Goal: Information Seeking & Learning: Learn about a topic

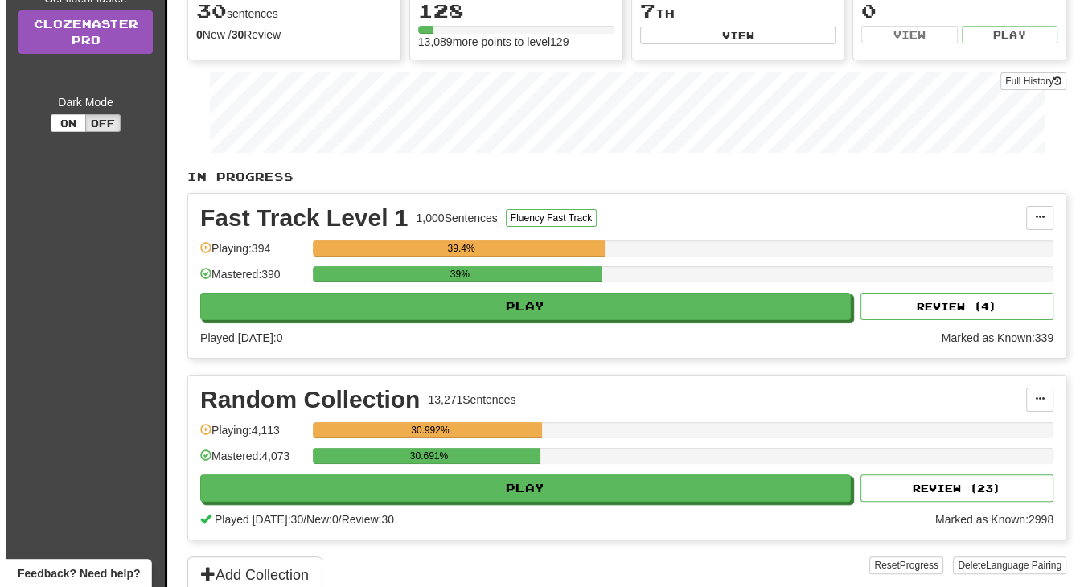
scroll to position [215, 0]
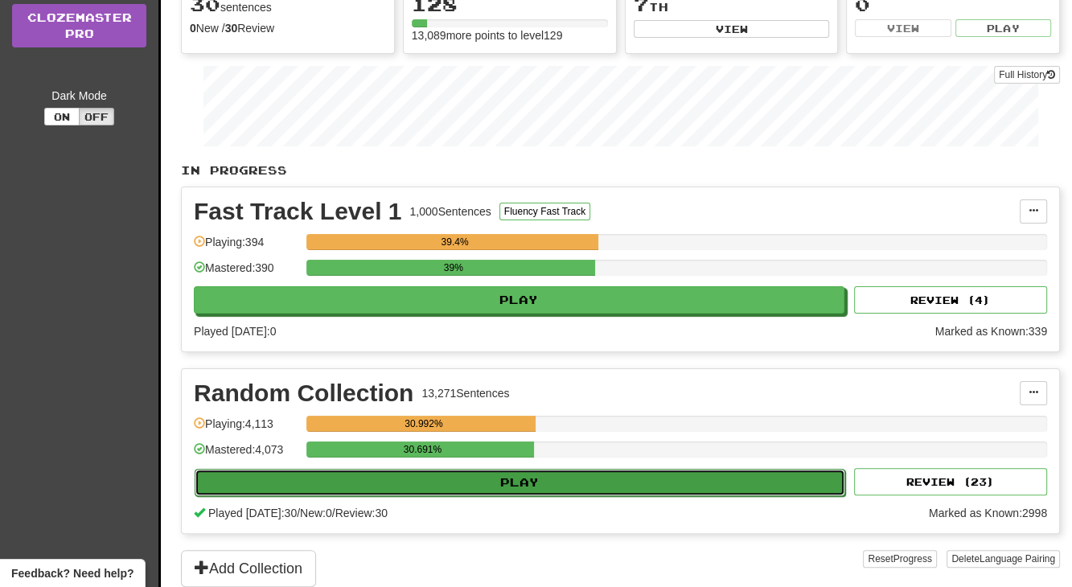
click at [637, 472] on button "Play" at bounding box center [520, 482] width 650 height 27
select select "**"
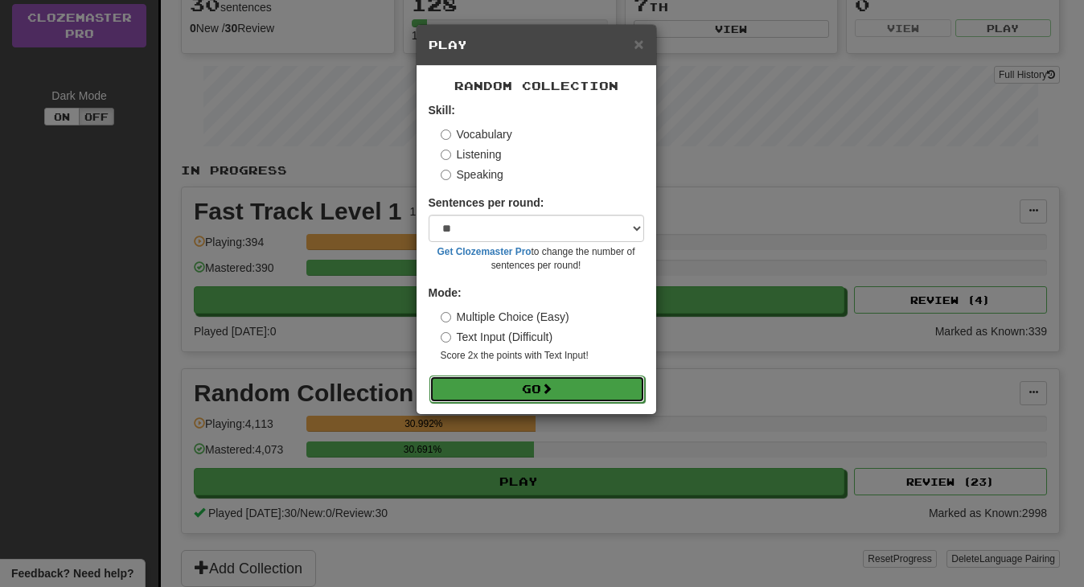
click at [627, 378] on button "Go" at bounding box center [536, 388] width 215 height 27
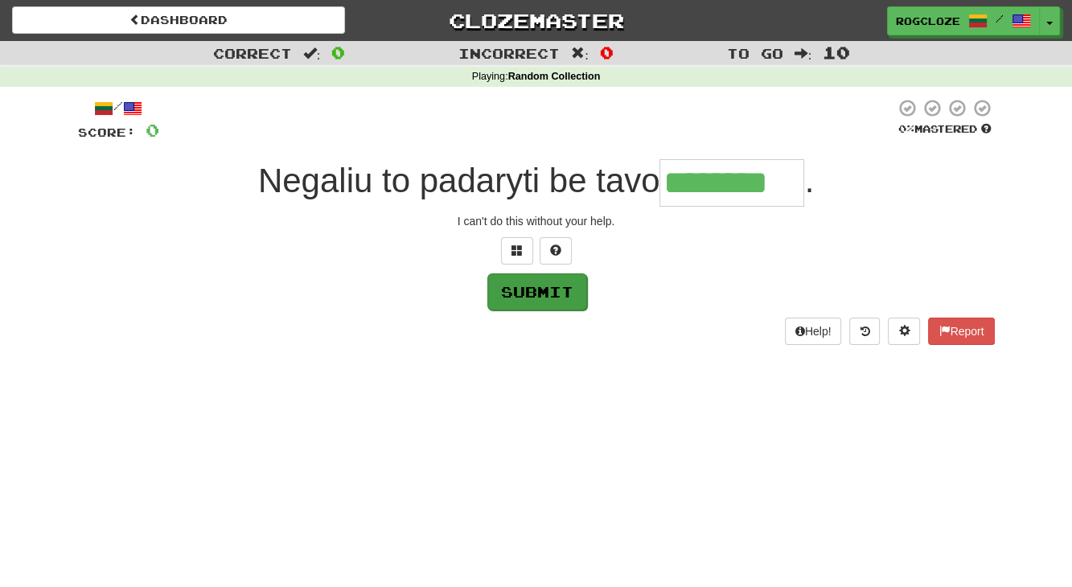
type input "********"
click at [521, 300] on button "Submit" at bounding box center [537, 291] width 100 height 37
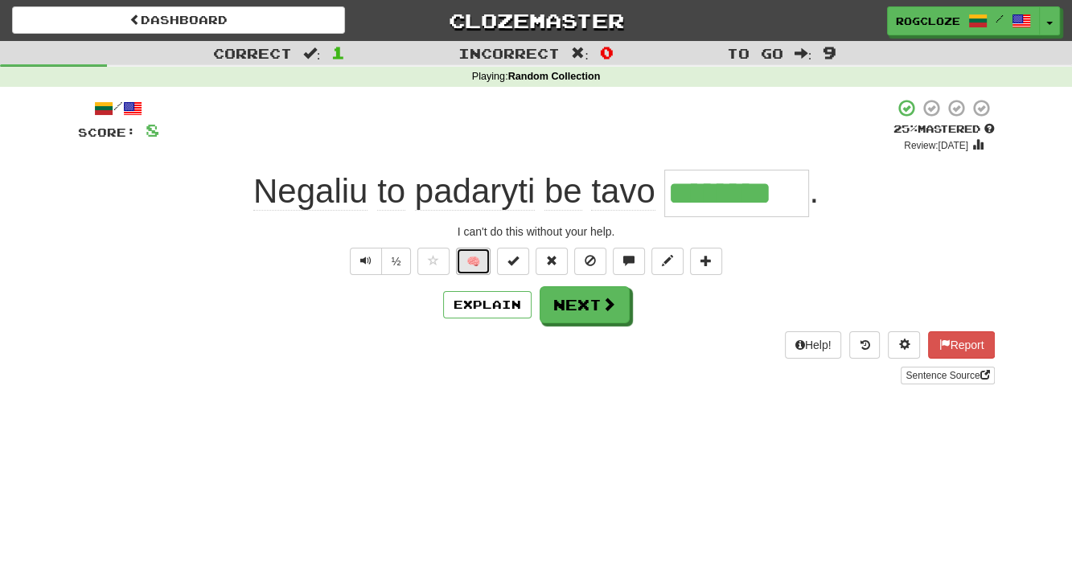
click at [470, 262] on button "🧠" at bounding box center [473, 261] width 35 height 27
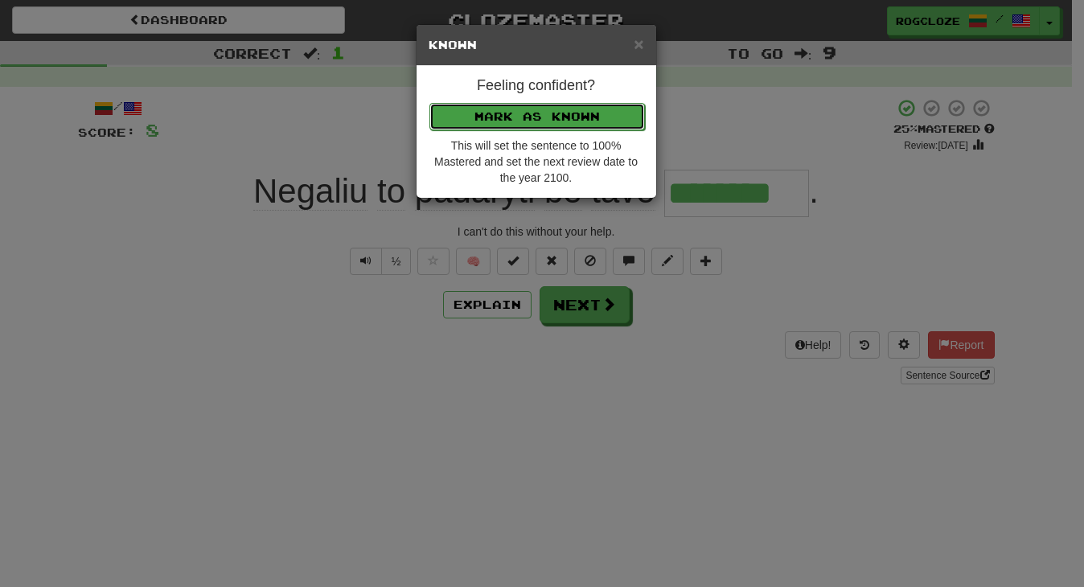
click at [470, 123] on button "Mark as Known" at bounding box center [536, 116] width 215 height 27
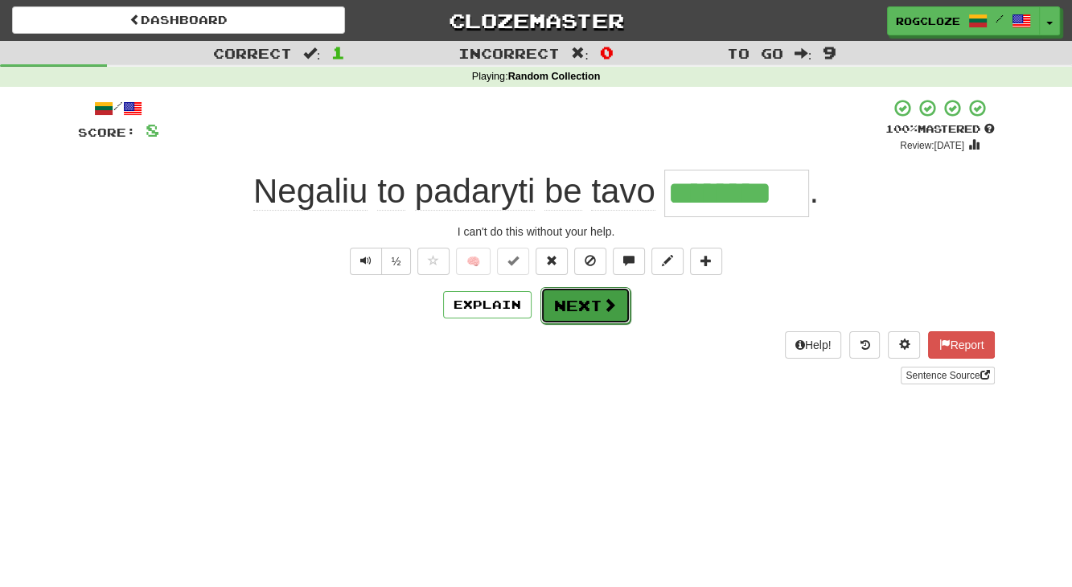
click at [586, 312] on button "Next" at bounding box center [585, 305] width 90 height 37
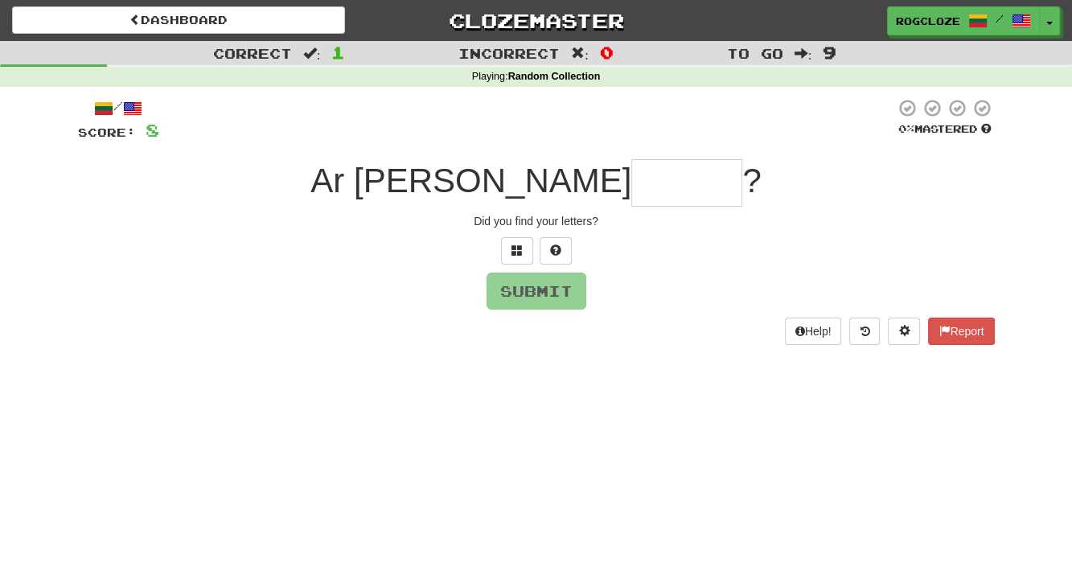
type input "*"
type input "*******"
click at [537, 290] on button "Submit" at bounding box center [537, 291] width 100 height 37
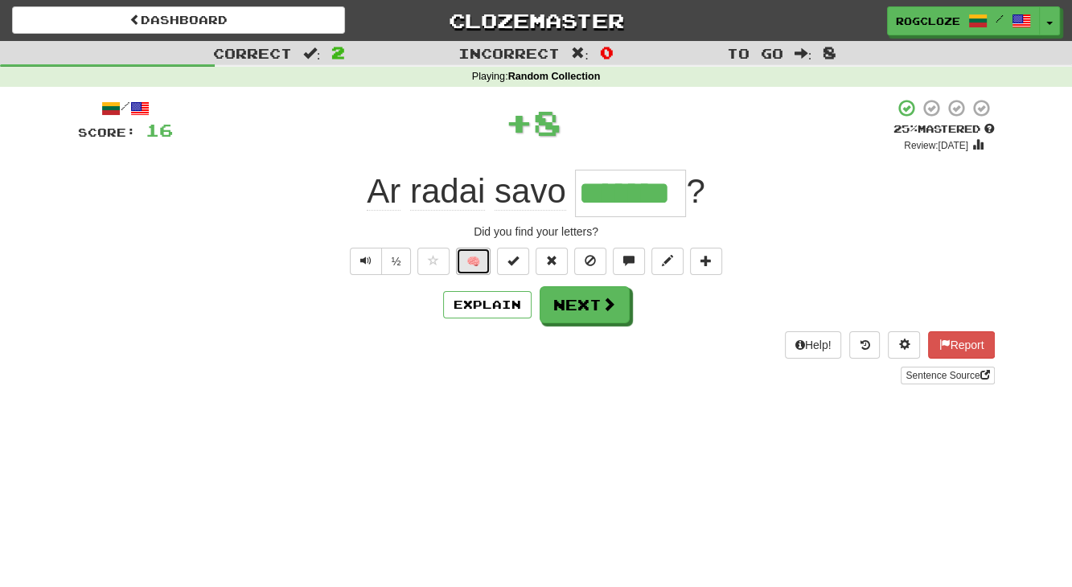
drag, startPoint x: 478, startPoint y: 261, endPoint x: 482, endPoint y: 252, distance: 9.4
click at [482, 252] on button "🧠" at bounding box center [473, 261] width 35 height 27
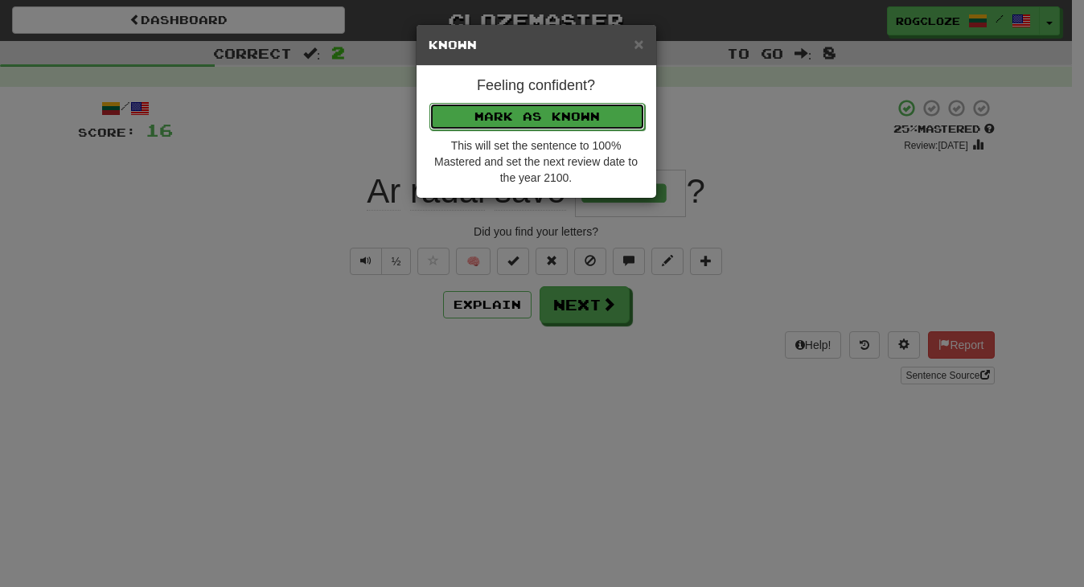
click at [445, 113] on button "Mark as Known" at bounding box center [536, 116] width 215 height 27
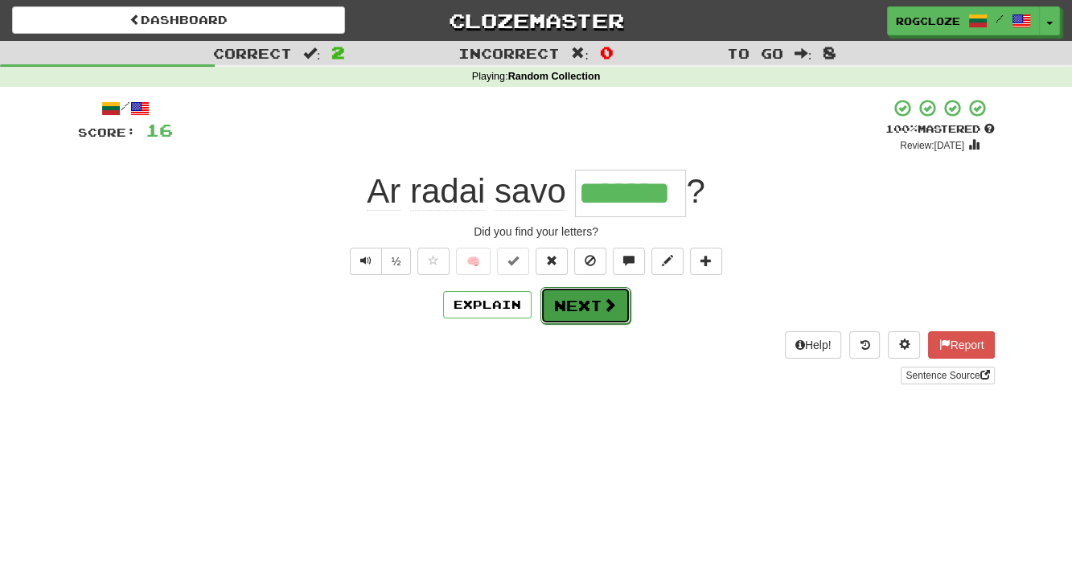
click at [572, 297] on button "Next" at bounding box center [585, 305] width 90 height 37
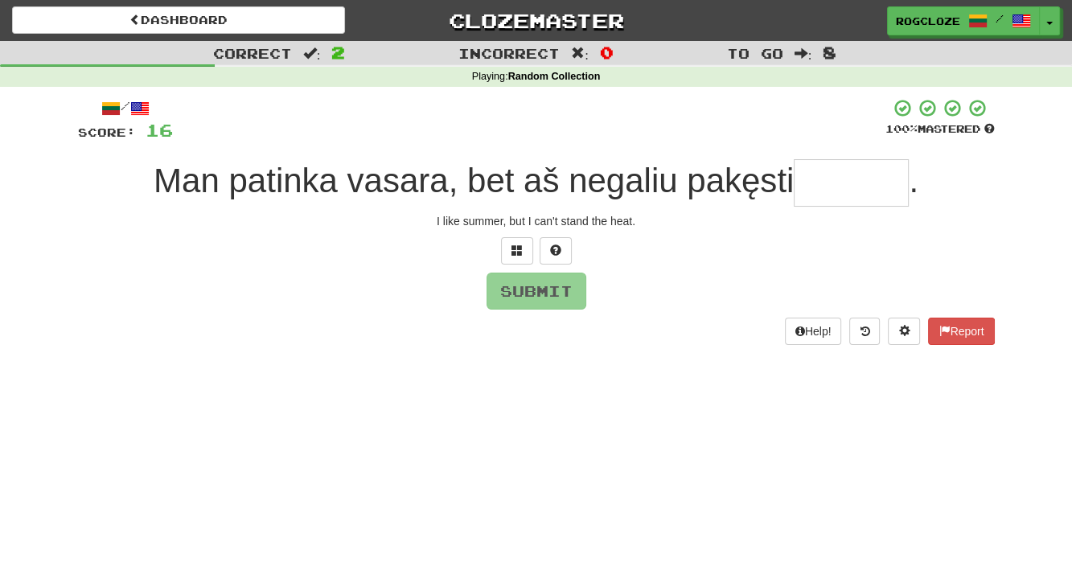
type input "*"
type input "*******"
click at [538, 292] on button "Submit" at bounding box center [537, 291] width 100 height 37
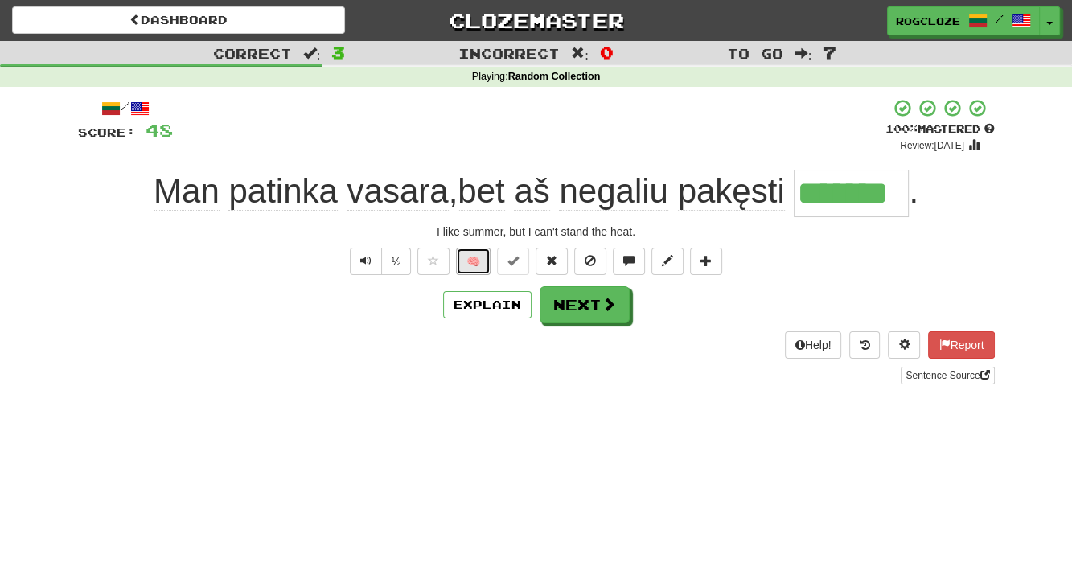
click at [478, 261] on button "🧠" at bounding box center [473, 261] width 35 height 27
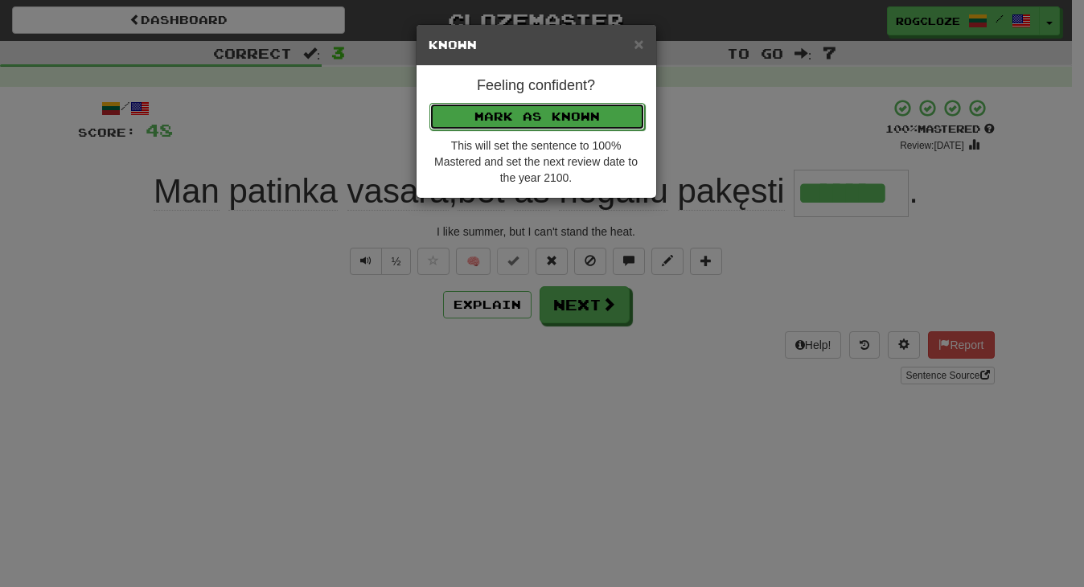
click at [486, 120] on button "Mark as Known" at bounding box center [536, 116] width 215 height 27
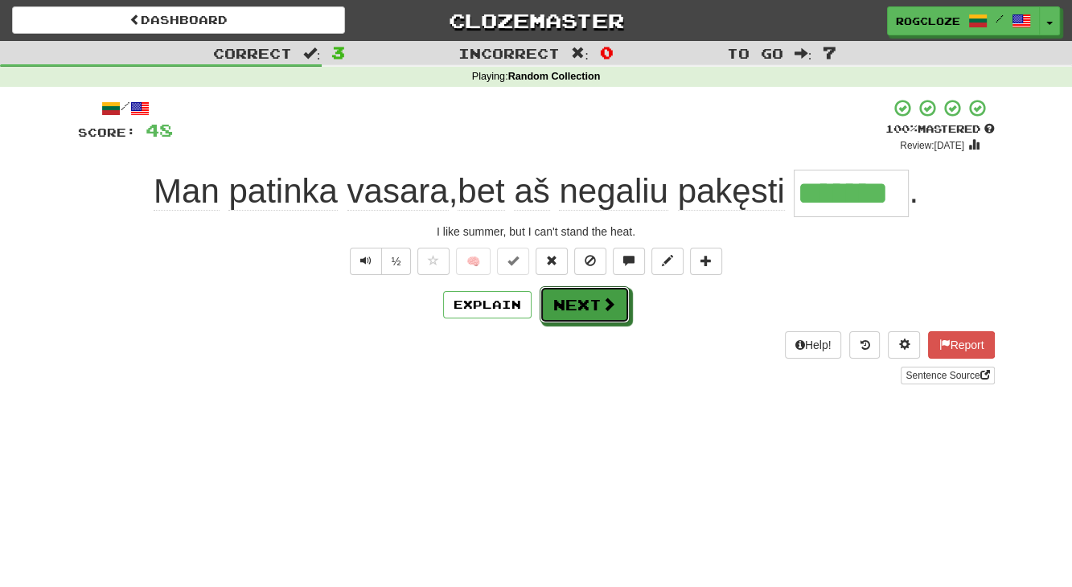
click at [564, 300] on button "Next" at bounding box center [585, 304] width 90 height 37
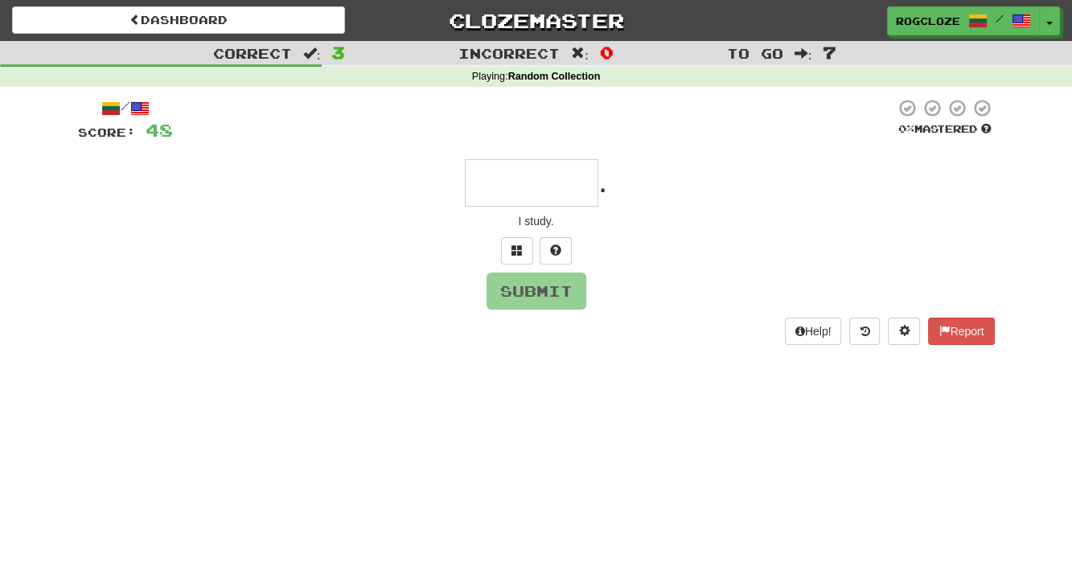
type input "*"
click at [556, 255] on span at bounding box center [555, 249] width 11 height 11
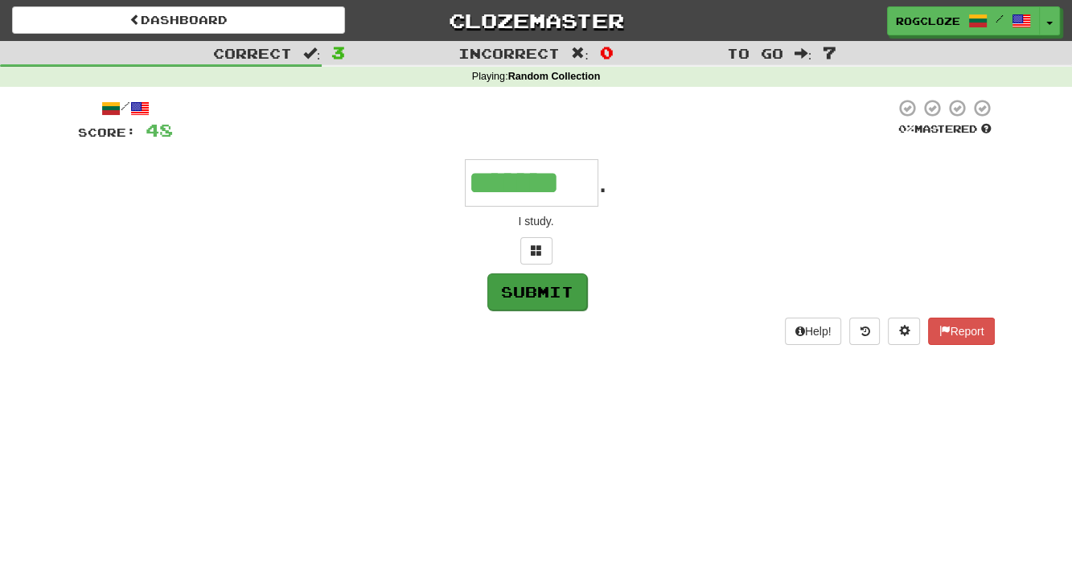
type input "*******"
click at [553, 283] on button "Submit" at bounding box center [537, 291] width 100 height 37
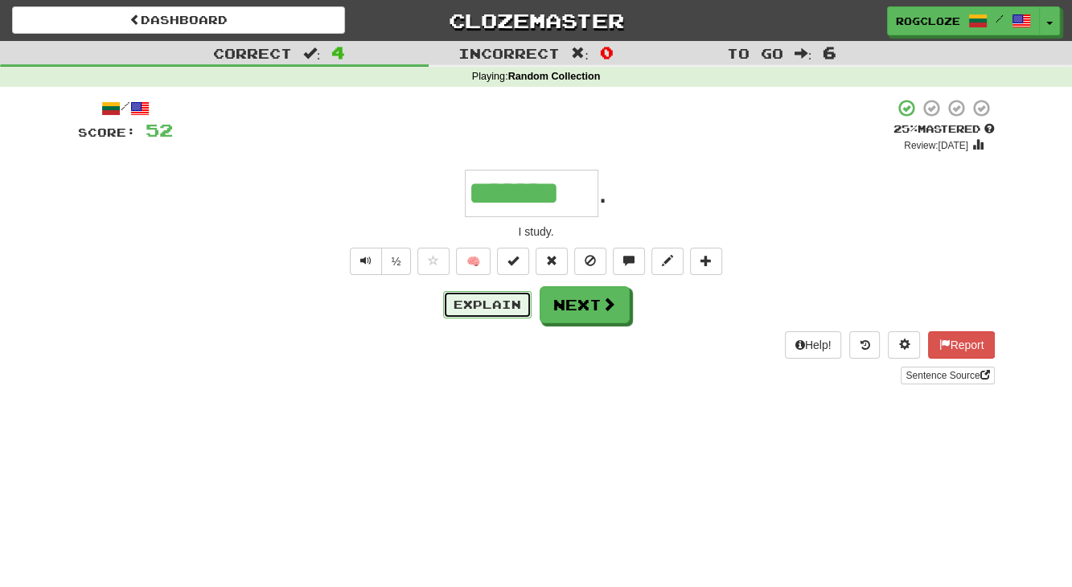
click at [499, 303] on button "Explain" at bounding box center [487, 304] width 88 height 27
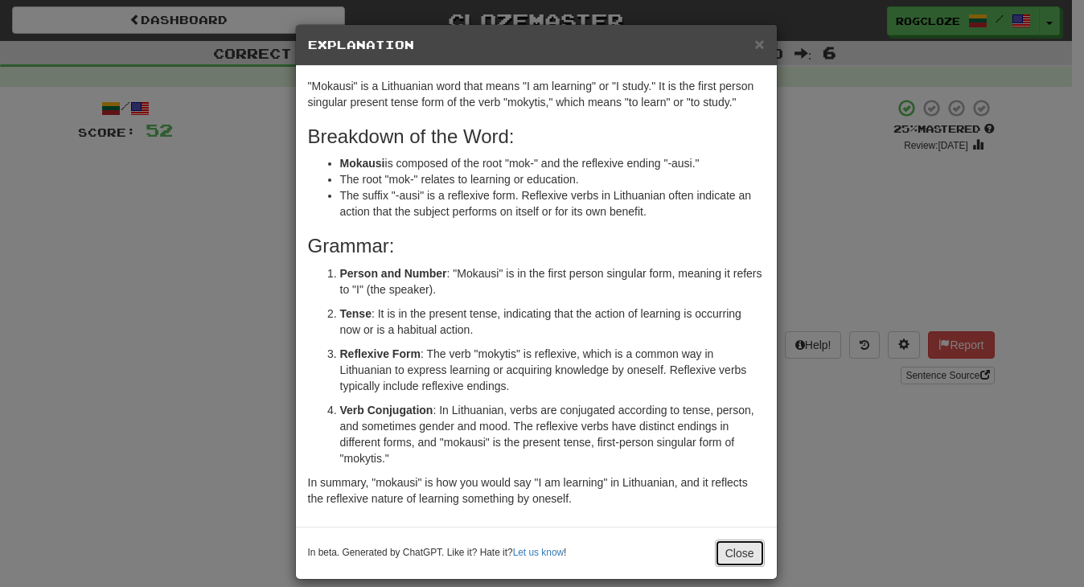
click at [738, 542] on button "Close" at bounding box center [740, 553] width 50 height 27
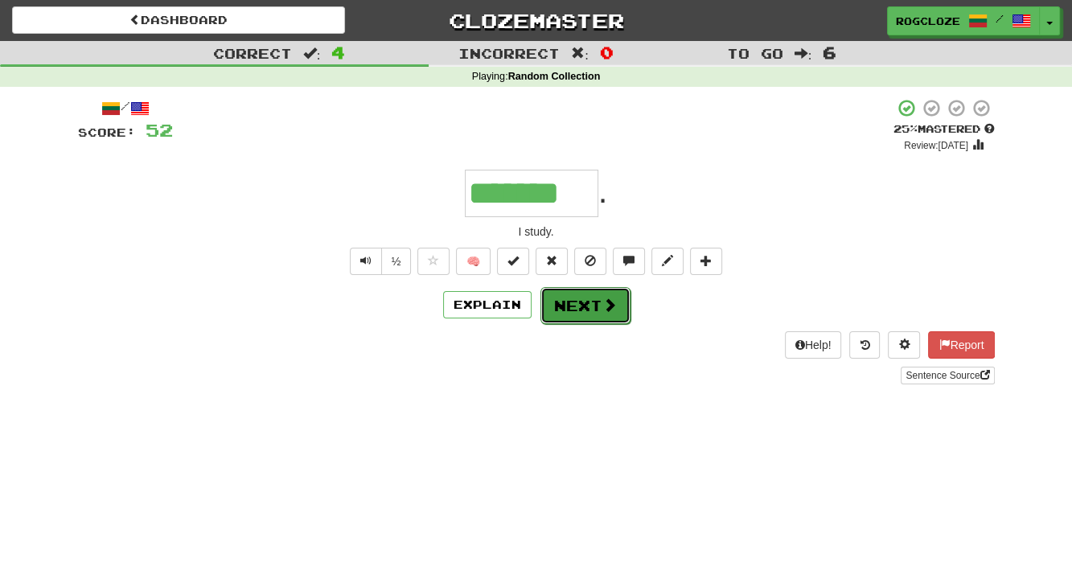
click at [589, 300] on button "Next" at bounding box center [585, 305] width 90 height 37
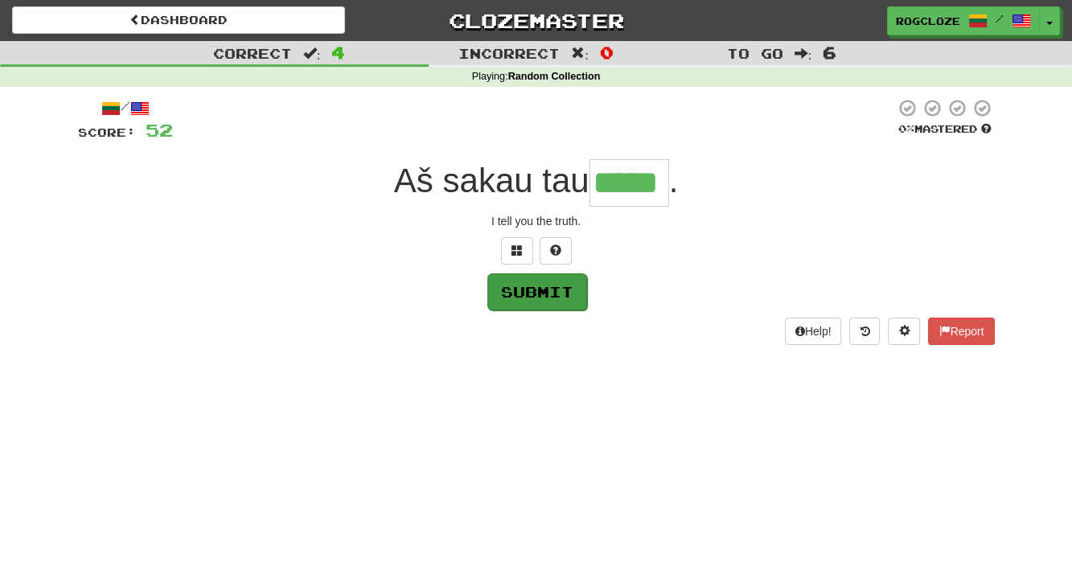
type input "*****"
click at [544, 295] on button "Submit" at bounding box center [537, 291] width 100 height 37
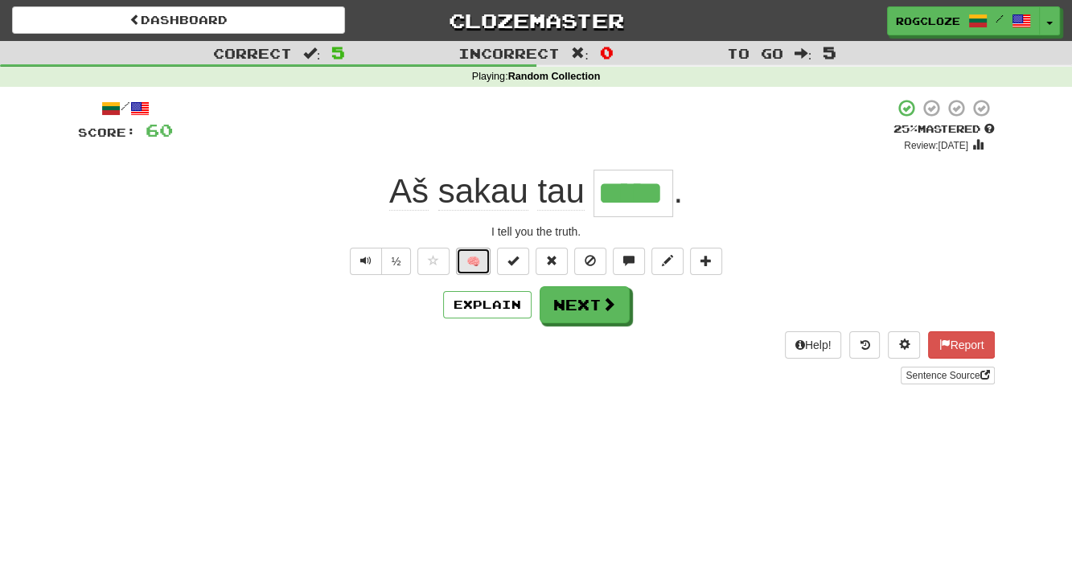
click at [481, 261] on button "🧠" at bounding box center [473, 261] width 35 height 27
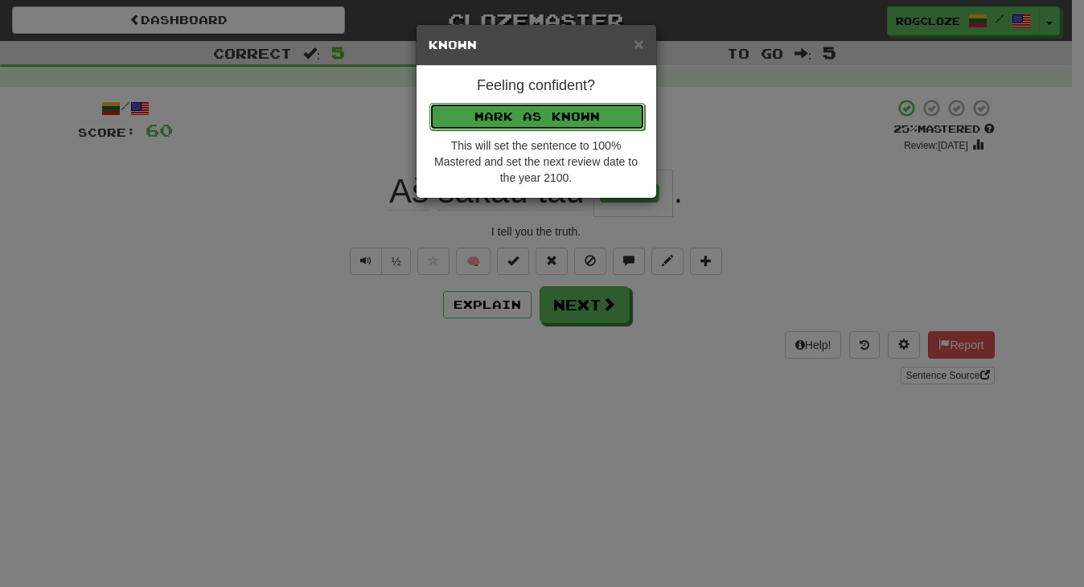
click at [502, 113] on button "Mark as Known" at bounding box center [536, 116] width 215 height 27
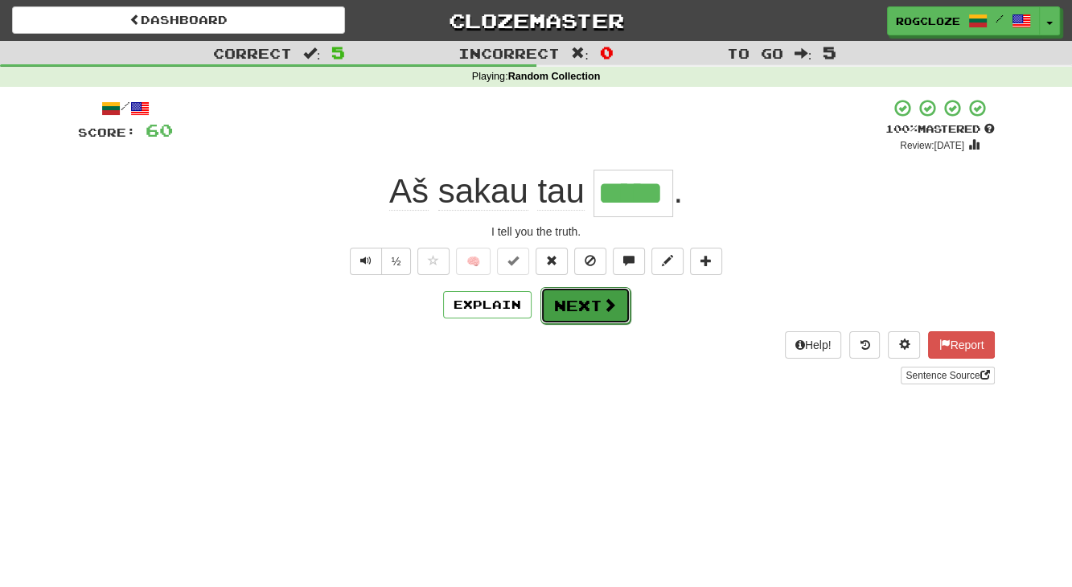
click at [602, 312] on span at bounding box center [609, 304] width 14 height 14
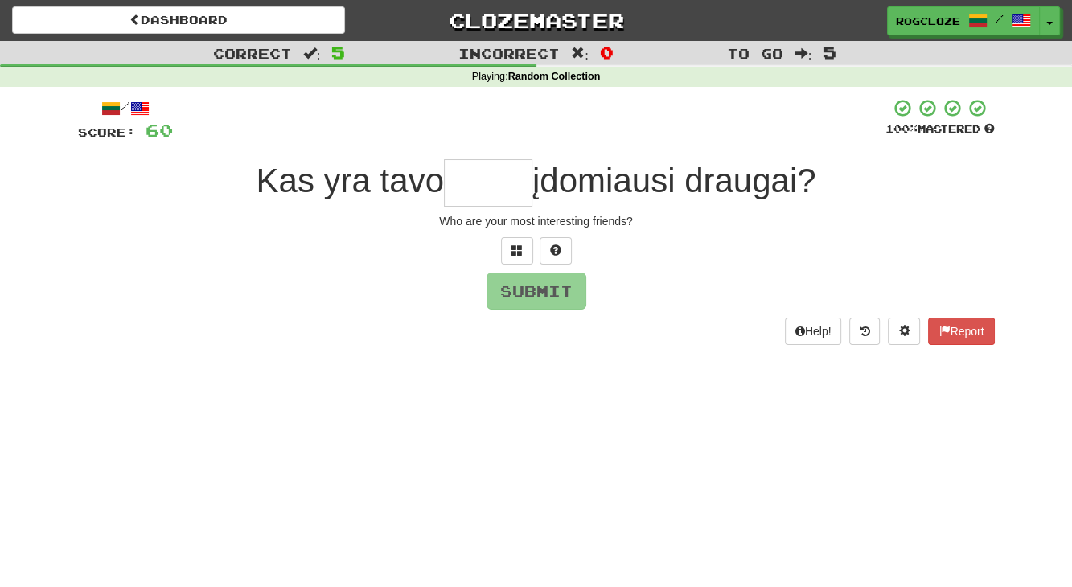
type input "*"
click at [566, 254] on button at bounding box center [556, 250] width 32 height 27
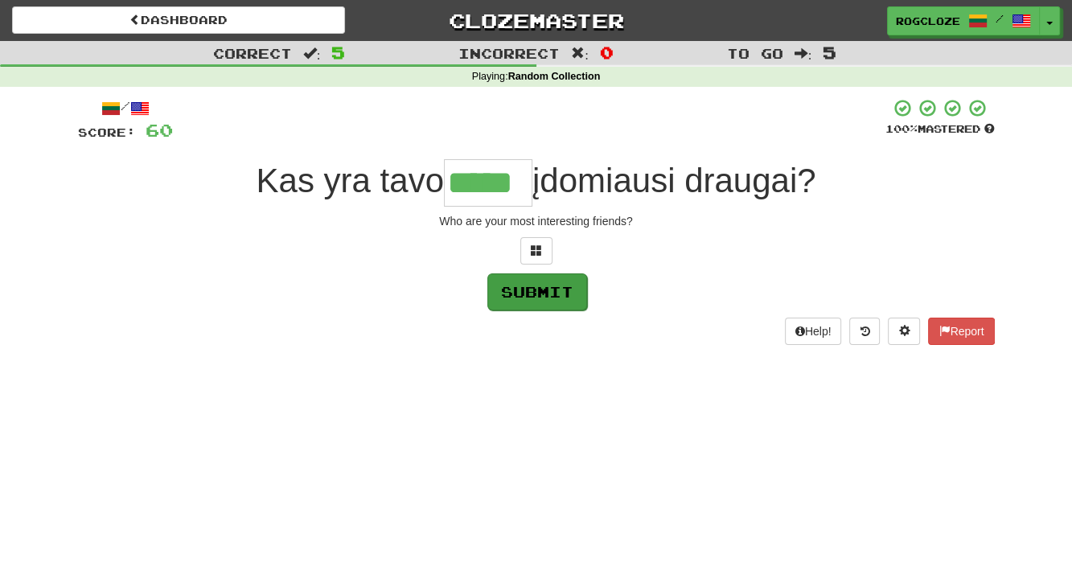
type input "*****"
click at [523, 293] on button "Submit" at bounding box center [537, 291] width 100 height 37
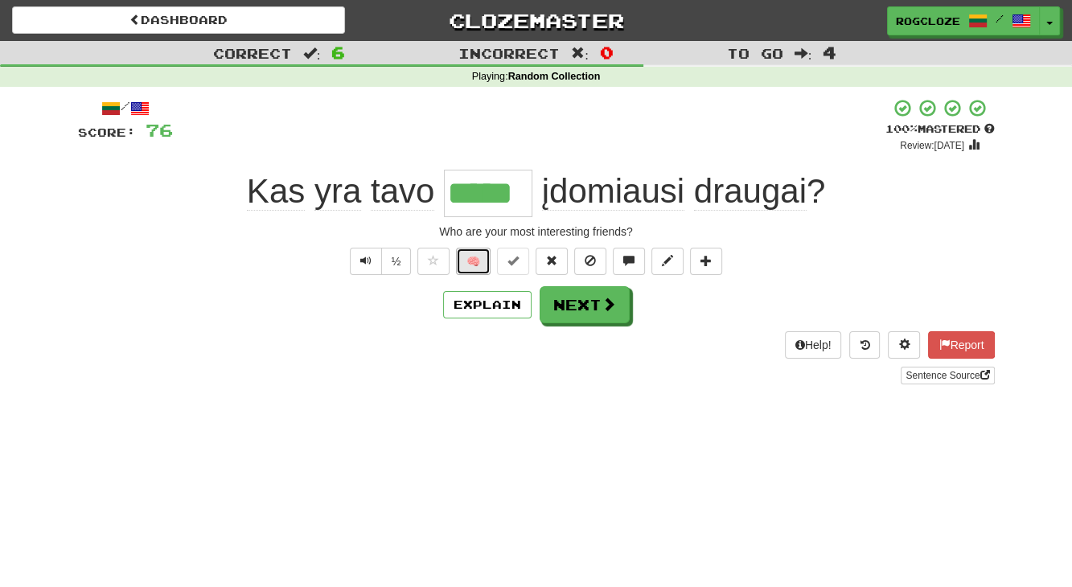
click at [470, 260] on button "🧠" at bounding box center [473, 261] width 35 height 27
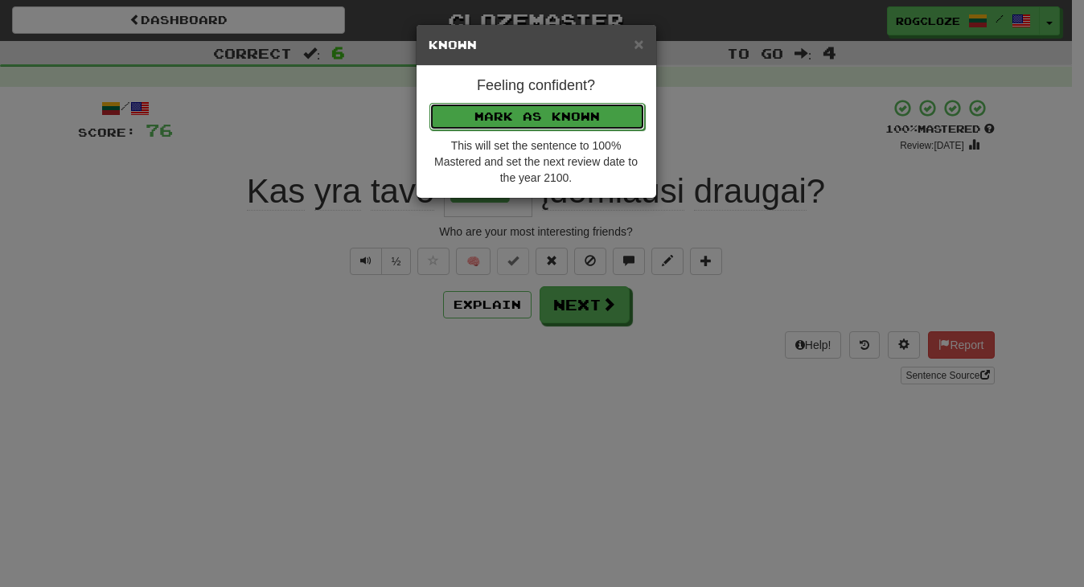
click at [466, 117] on button "Mark as Known" at bounding box center [536, 116] width 215 height 27
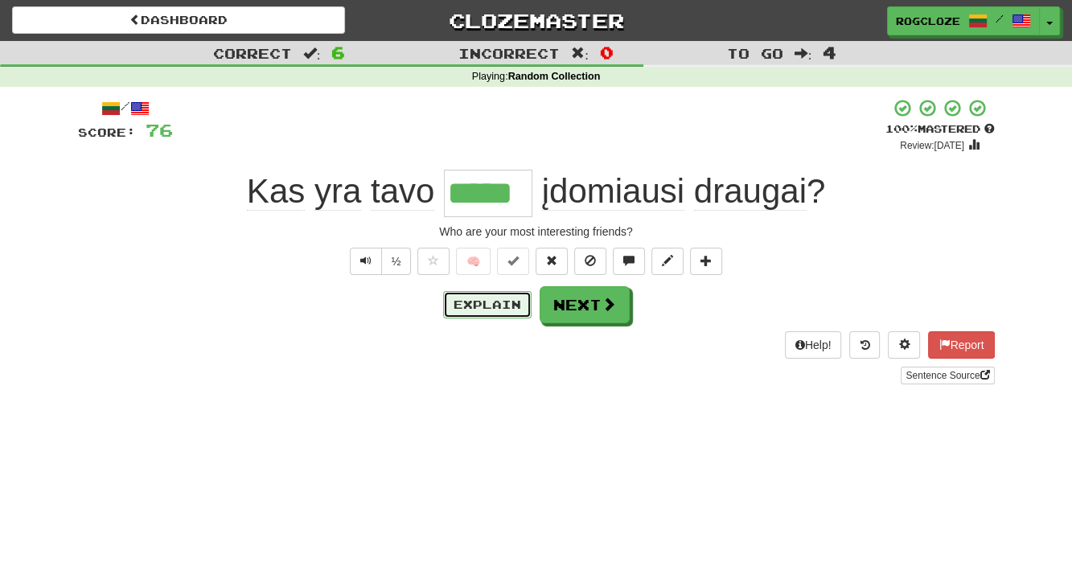
click at [519, 302] on button "Explain" at bounding box center [487, 304] width 88 height 27
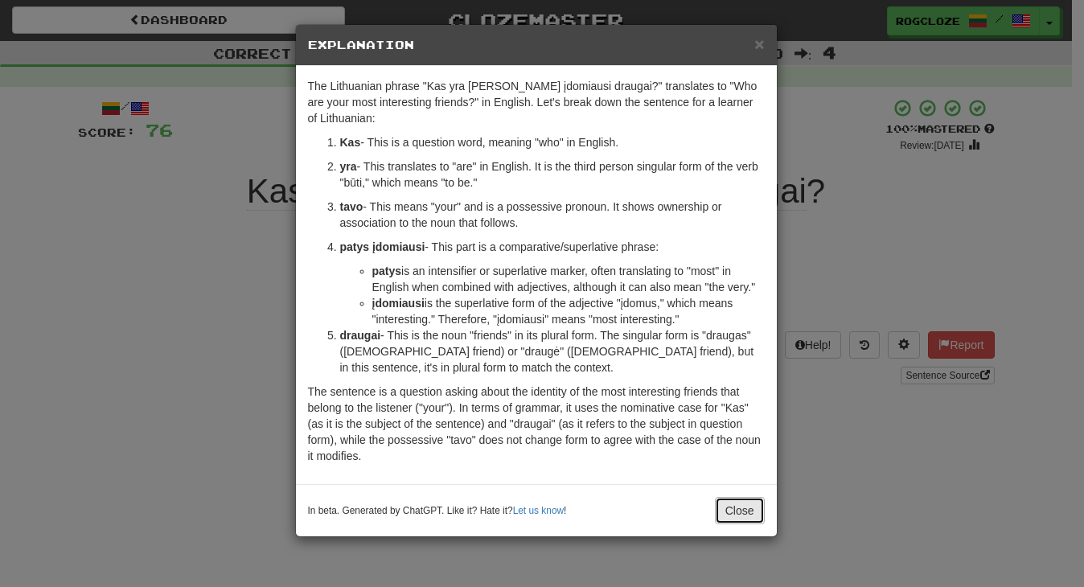
click at [742, 512] on button "Close" at bounding box center [740, 510] width 50 height 27
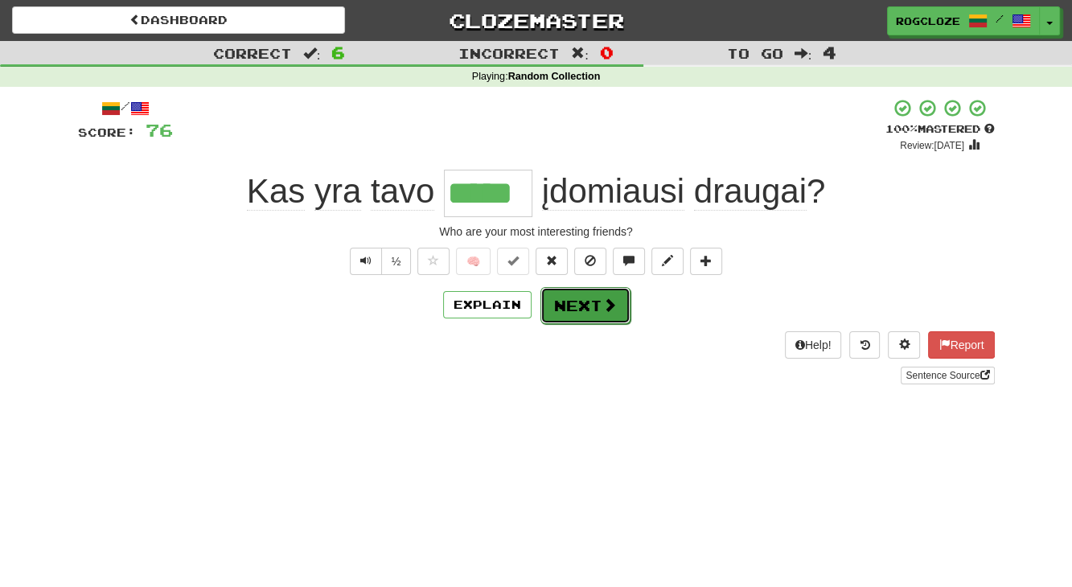
click at [582, 294] on button "Next" at bounding box center [585, 305] width 90 height 37
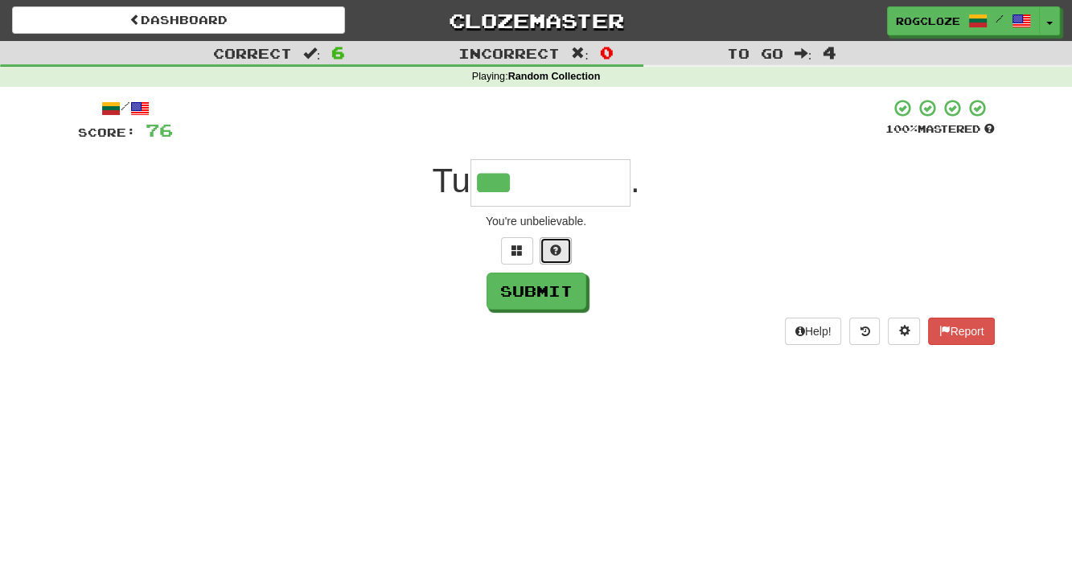
click at [550, 249] on span at bounding box center [555, 249] width 11 height 11
click at [531, 256] on button at bounding box center [536, 250] width 32 height 27
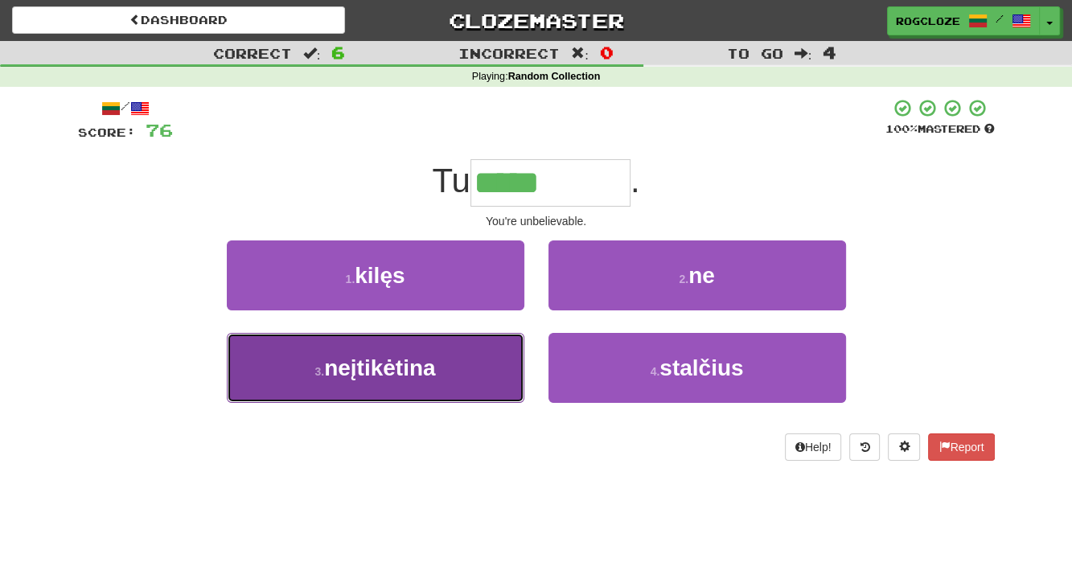
click at [402, 371] on span "neįtikėtina" at bounding box center [379, 367] width 111 height 25
type input "**********"
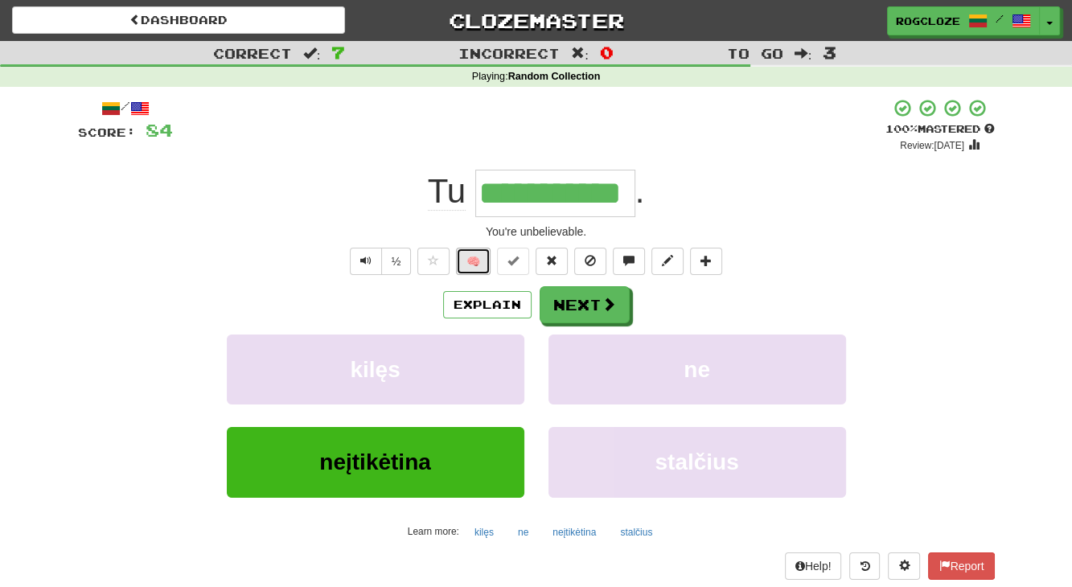
click at [469, 263] on button "🧠" at bounding box center [473, 261] width 35 height 27
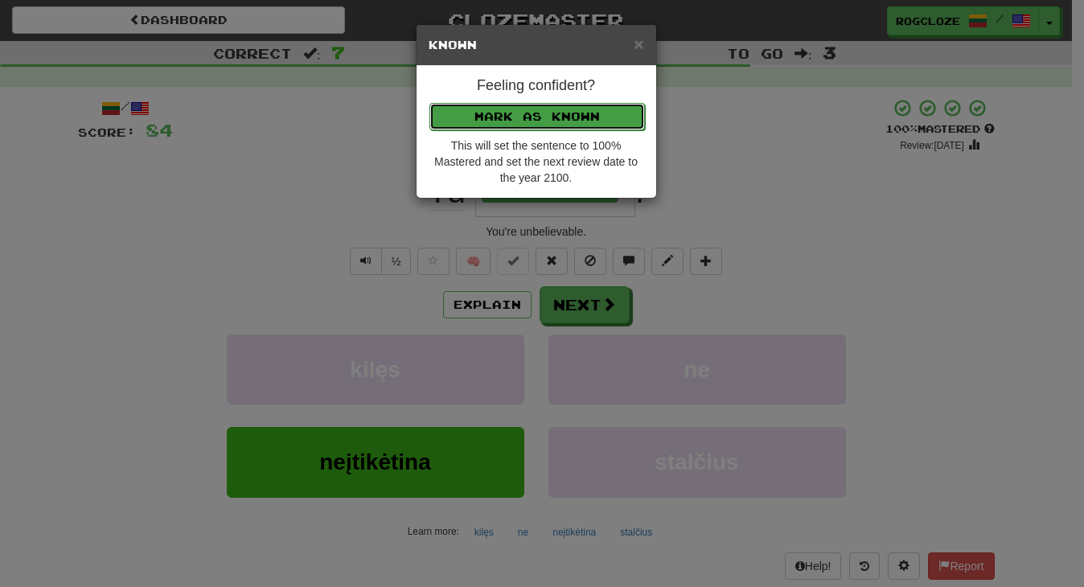
click at [501, 116] on button "Mark as Known" at bounding box center [536, 116] width 215 height 27
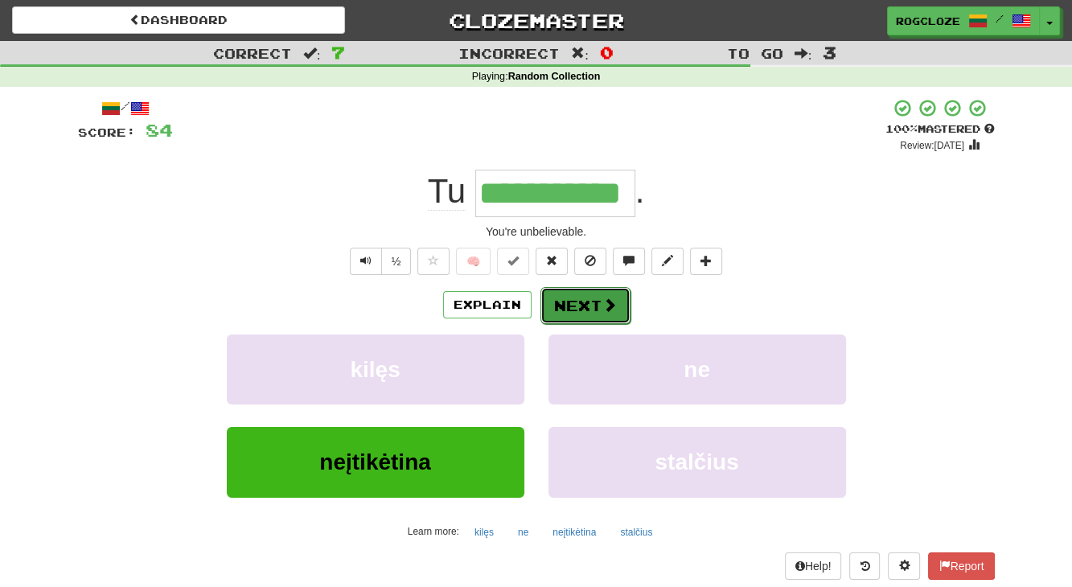
click at [593, 314] on button "Next" at bounding box center [585, 305] width 90 height 37
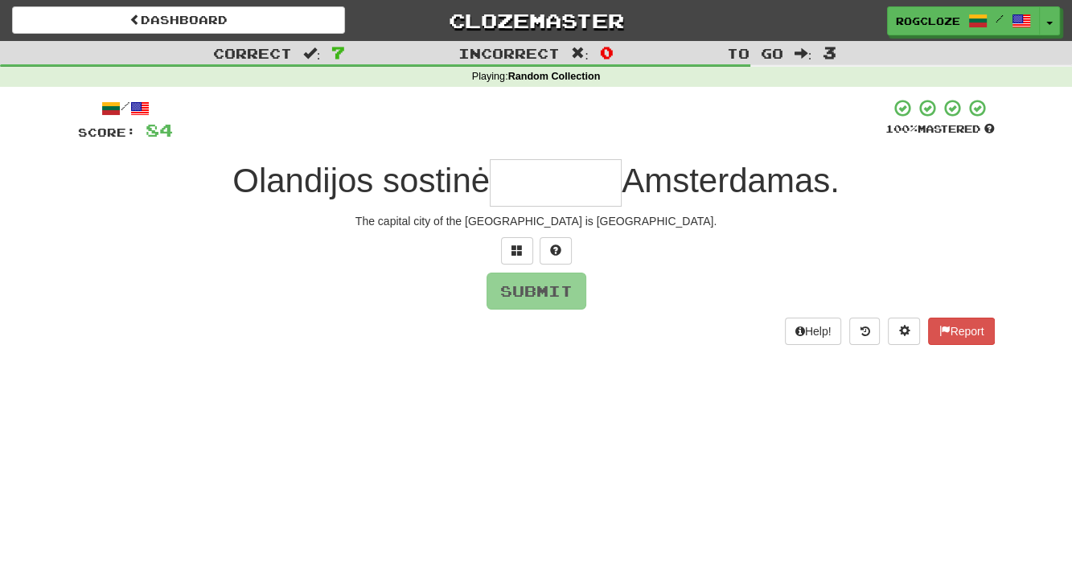
type input "*"
click at [560, 244] on span at bounding box center [555, 249] width 11 height 11
click at [541, 252] on button at bounding box center [536, 250] width 32 height 27
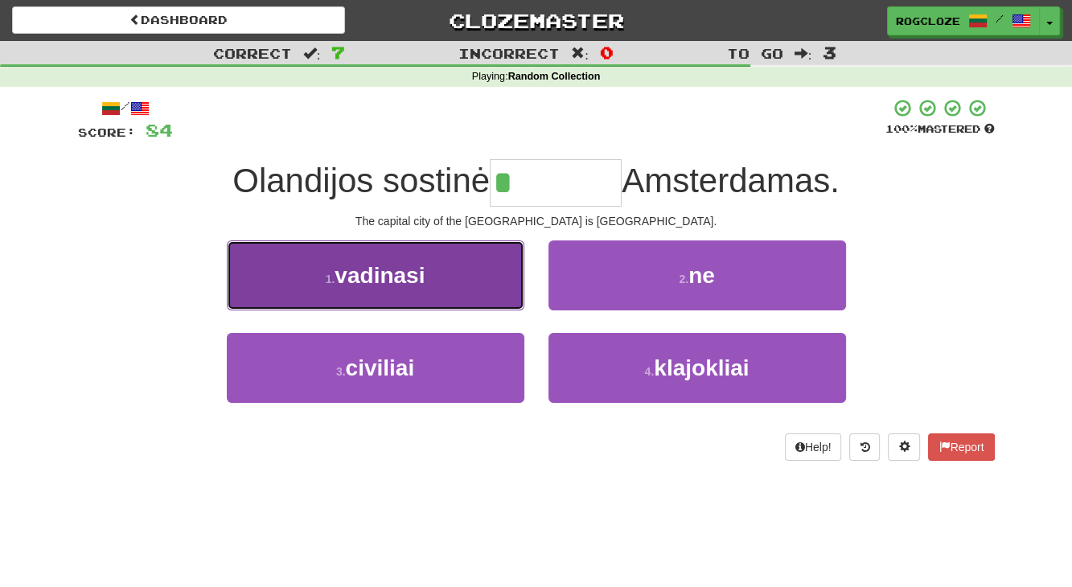
click at [412, 277] on span "vadinasi" at bounding box center [379, 275] width 90 height 25
type input "********"
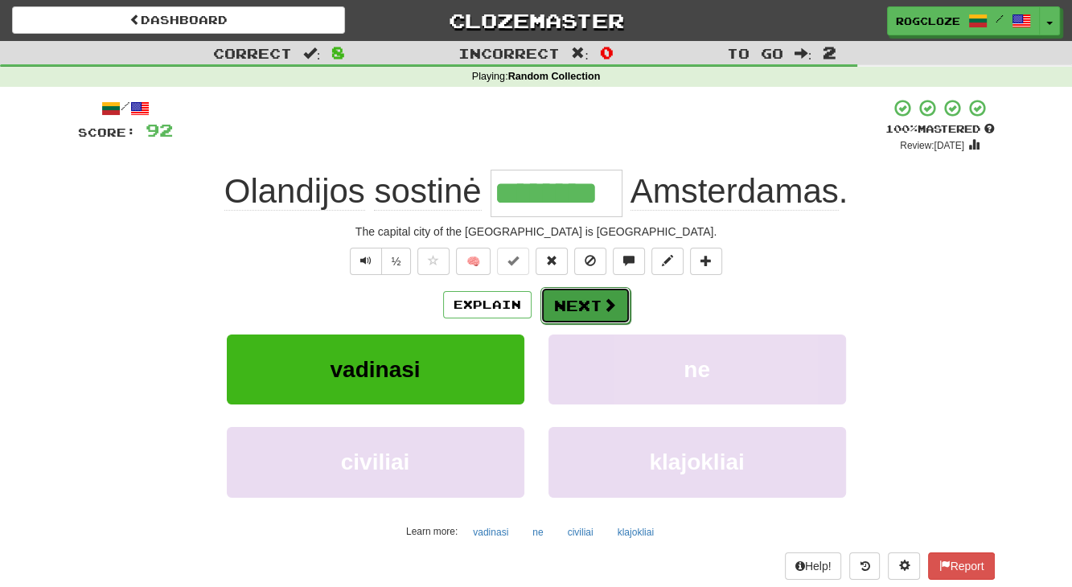
click at [567, 300] on button "Next" at bounding box center [585, 305] width 90 height 37
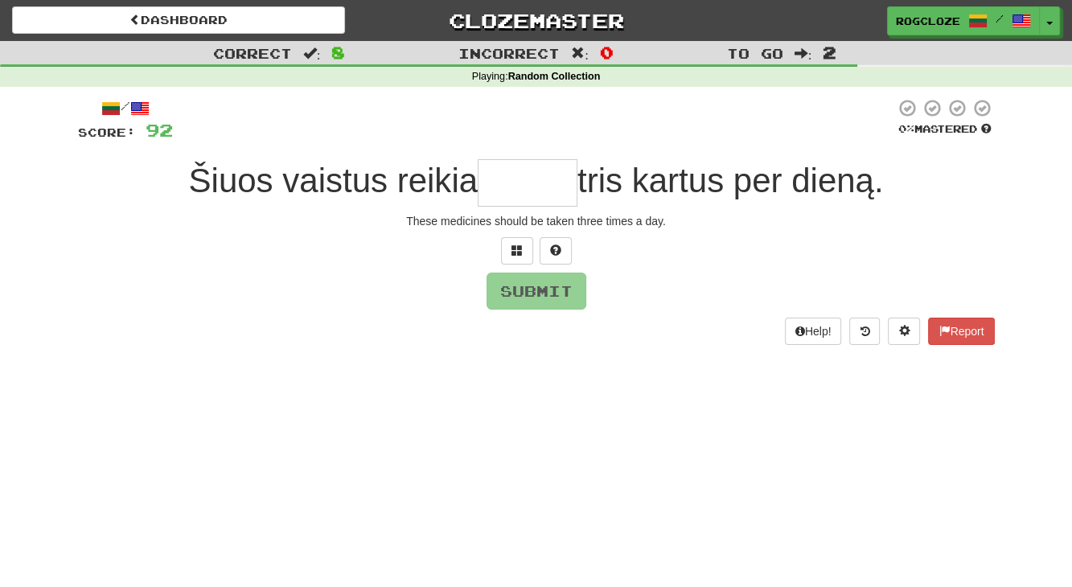
type input "*"
click at [552, 248] on span at bounding box center [555, 249] width 11 height 11
click at [534, 245] on span at bounding box center [536, 249] width 11 height 11
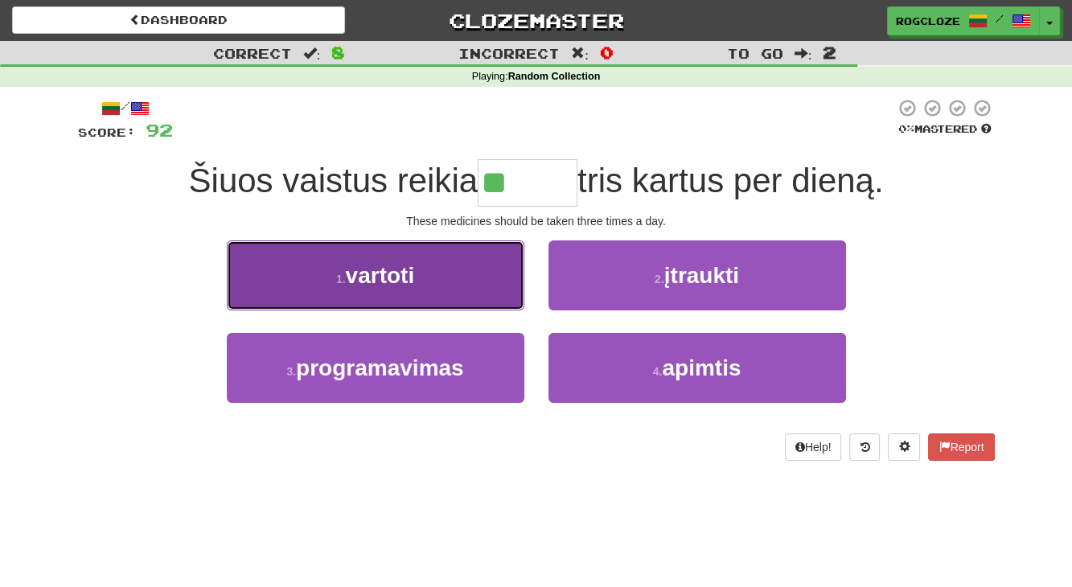
click at [427, 288] on button "1 . vartoti" at bounding box center [375, 275] width 297 height 70
type input "*******"
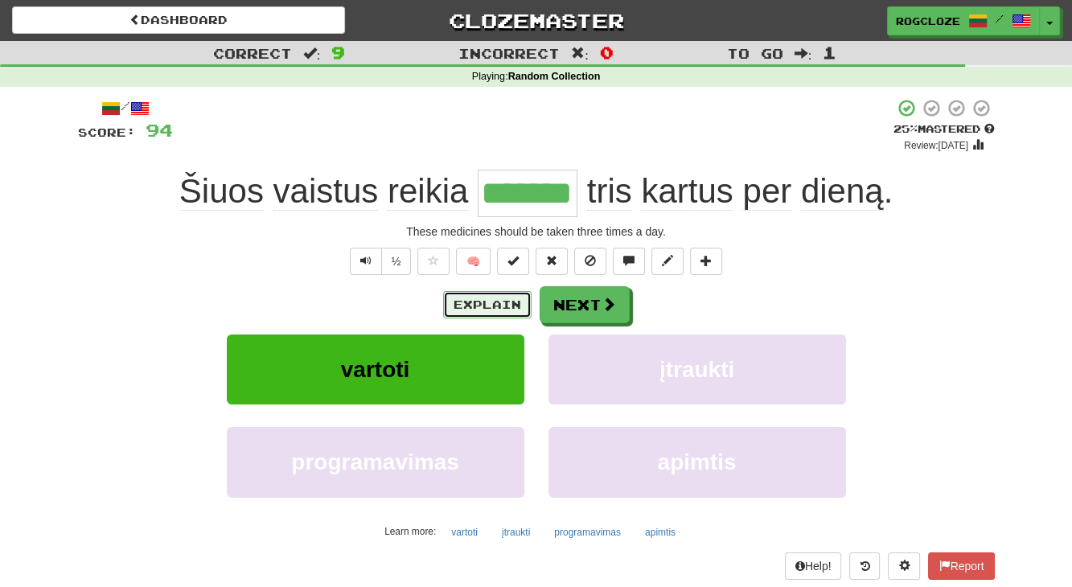
click at [474, 303] on button "Explain" at bounding box center [487, 304] width 88 height 27
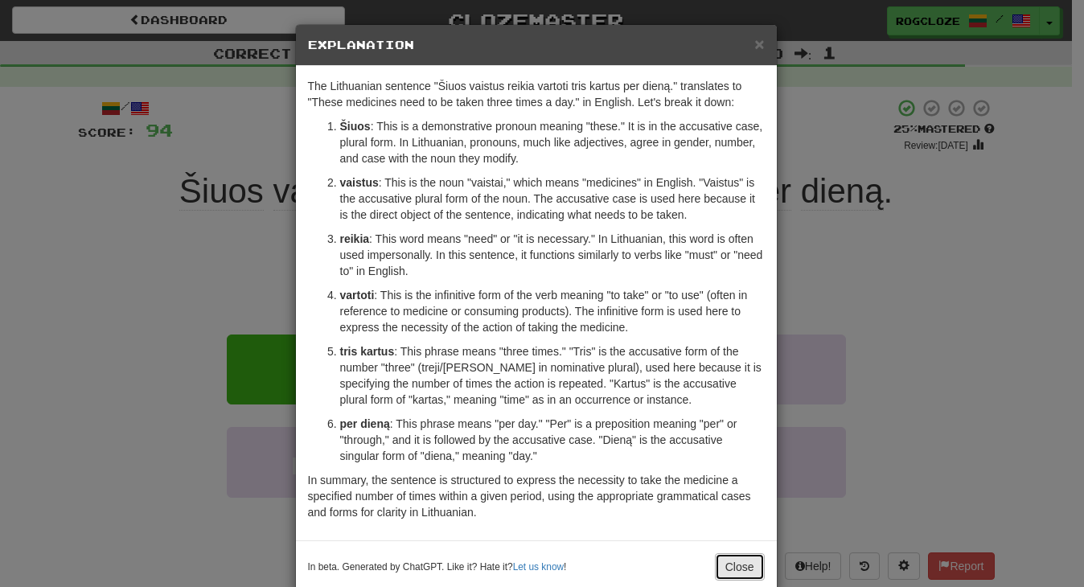
click at [729, 568] on button "Close" at bounding box center [740, 566] width 50 height 27
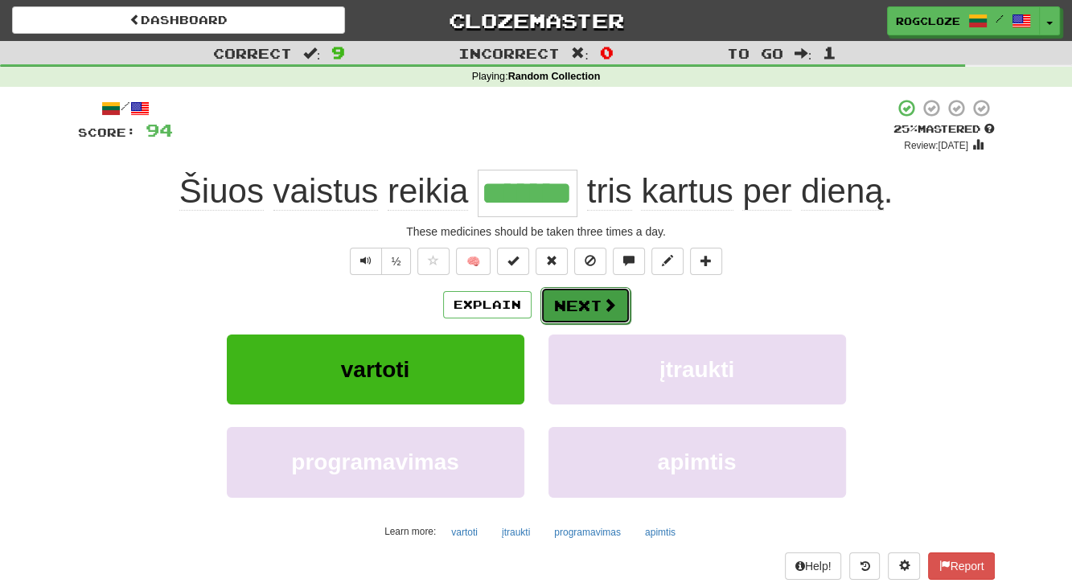
click at [602, 300] on span at bounding box center [609, 304] width 14 height 14
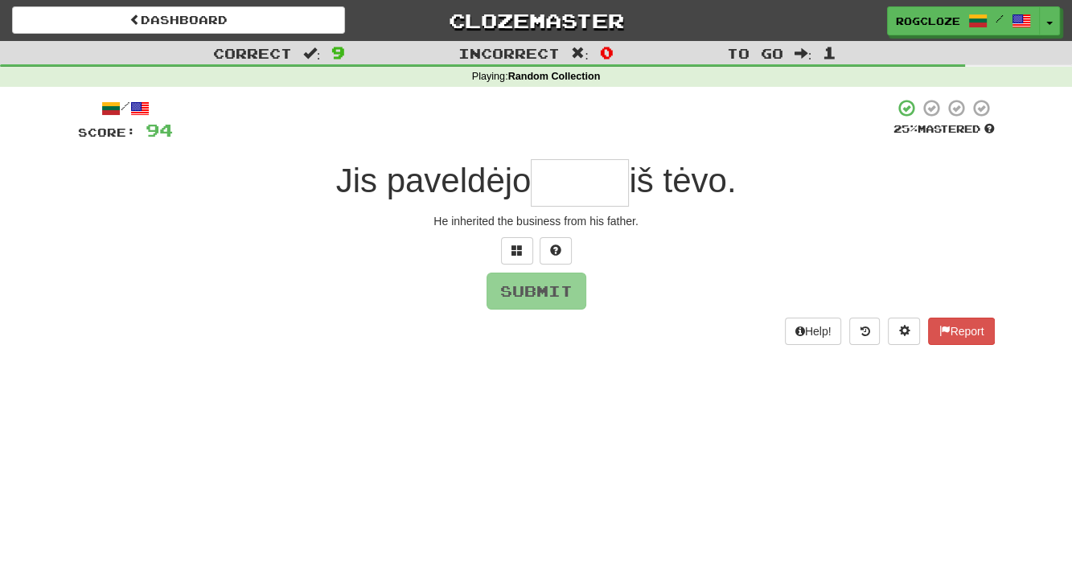
type input "*"
type input "******"
click at [544, 285] on button "Submit" at bounding box center [537, 291] width 100 height 37
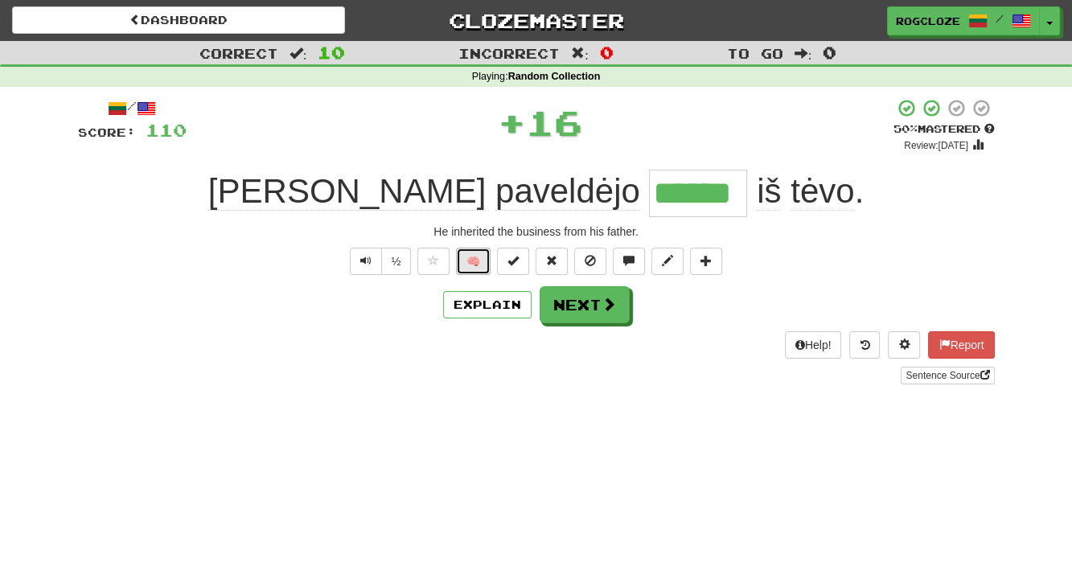
click at [479, 261] on button "🧠" at bounding box center [473, 261] width 35 height 27
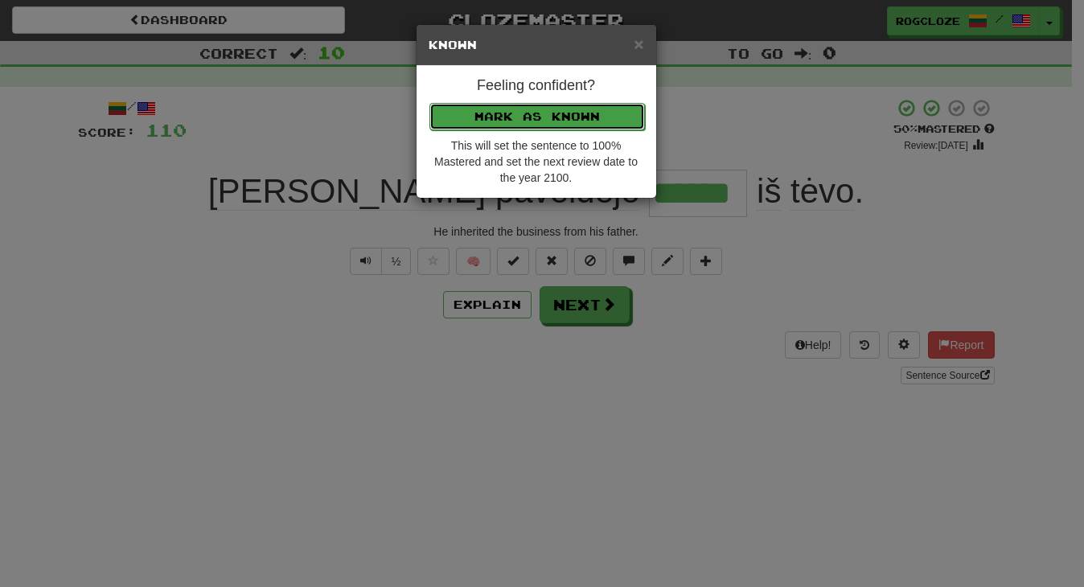
click at [482, 110] on button "Mark as Known" at bounding box center [536, 116] width 215 height 27
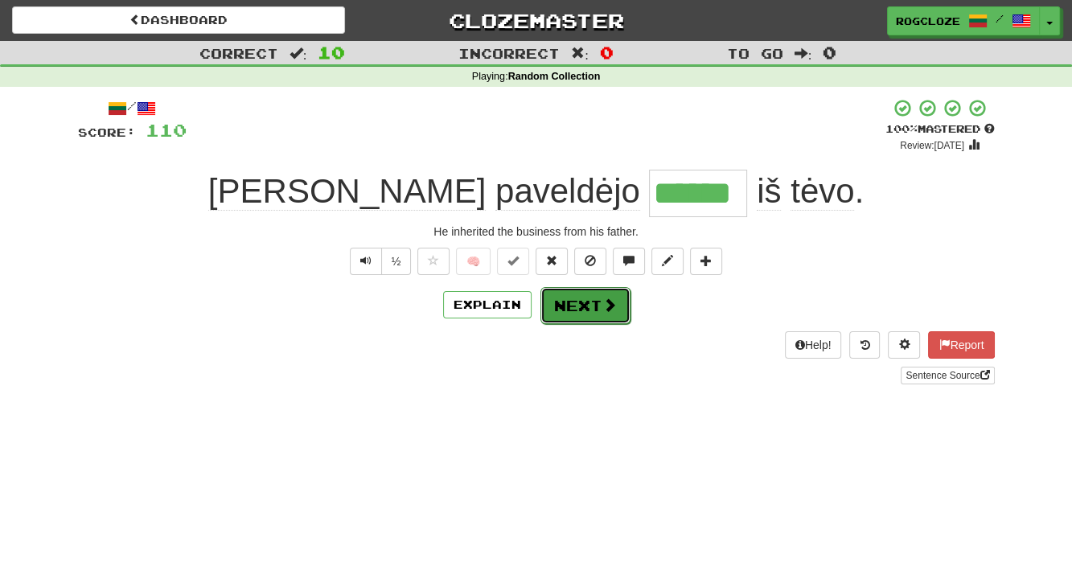
click at [575, 309] on button "Next" at bounding box center [585, 305] width 90 height 37
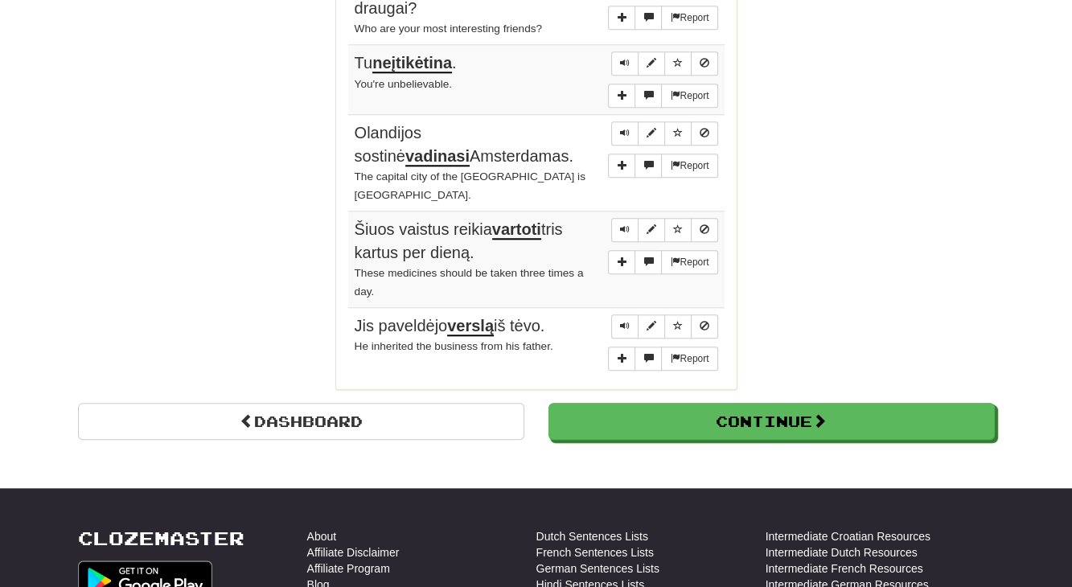
scroll to position [1418, 0]
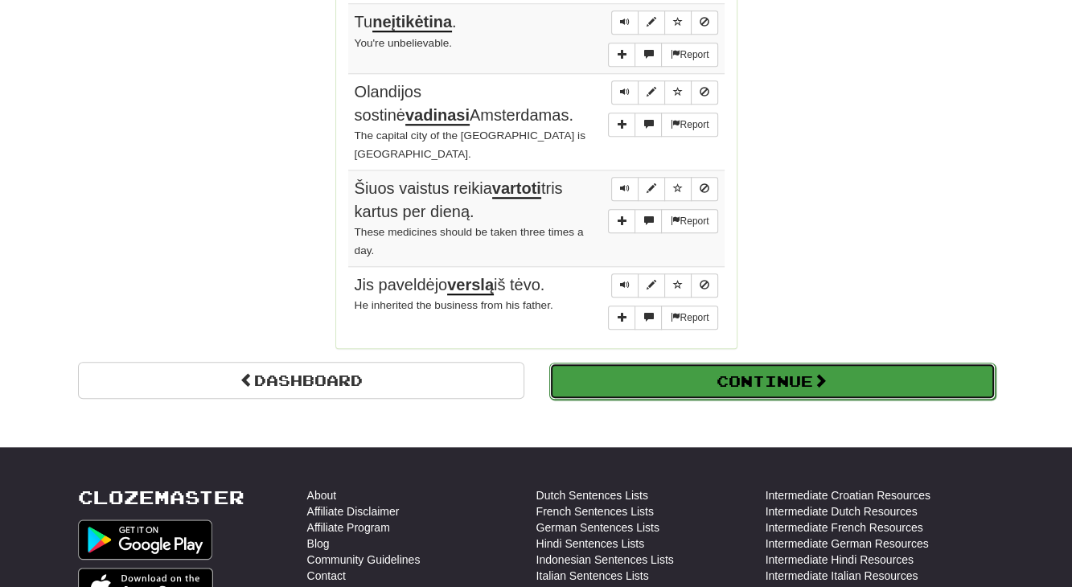
click at [585, 363] on button "Continue" at bounding box center [772, 381] width 446 height 37
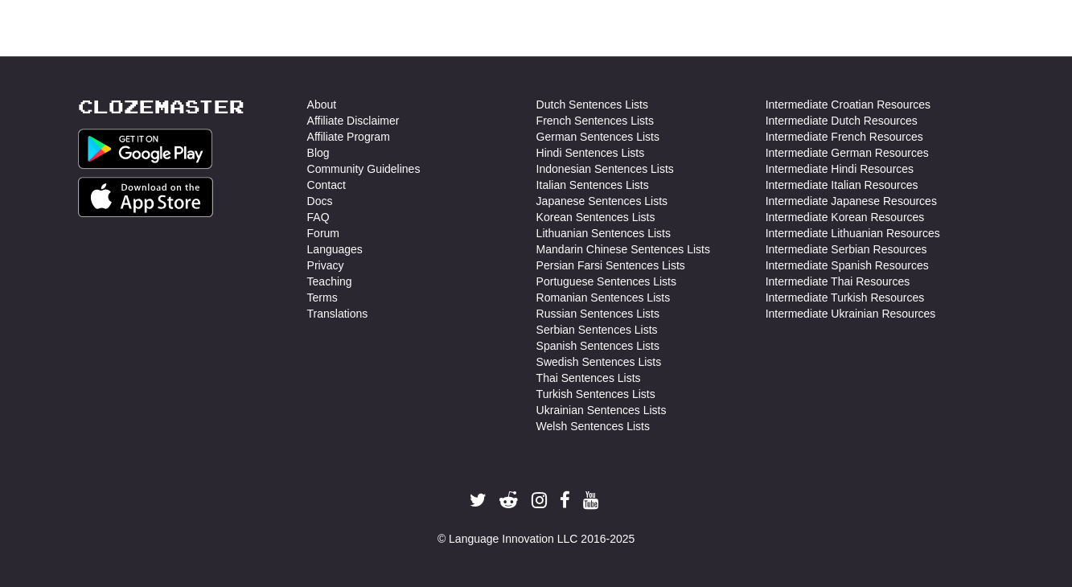
scroll to position [0, 0]
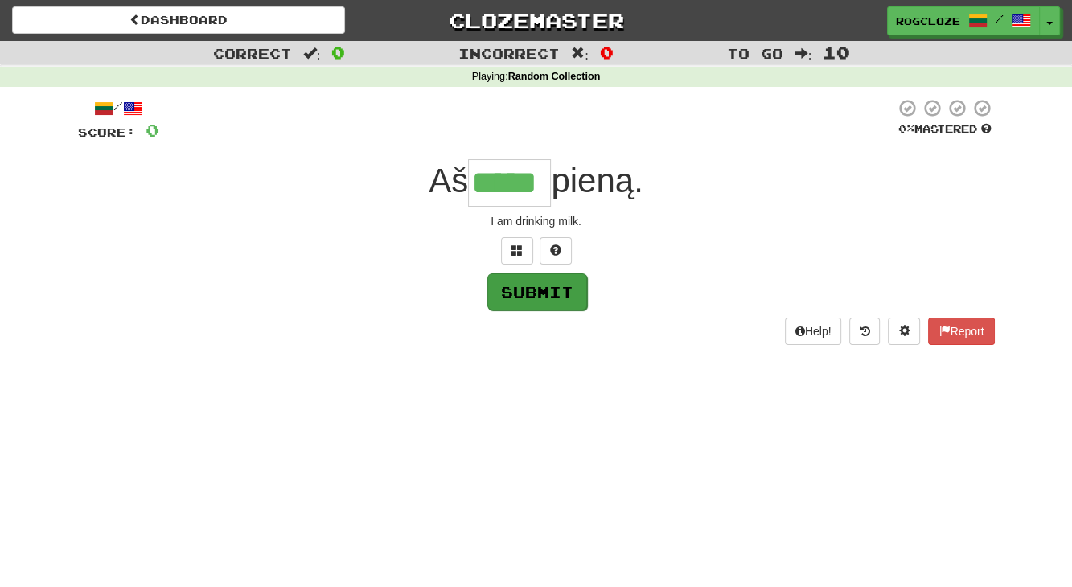
type input "*****"
click at [536, 302] on button "Submit" at bounding box center [537, 291] width 100 height 37
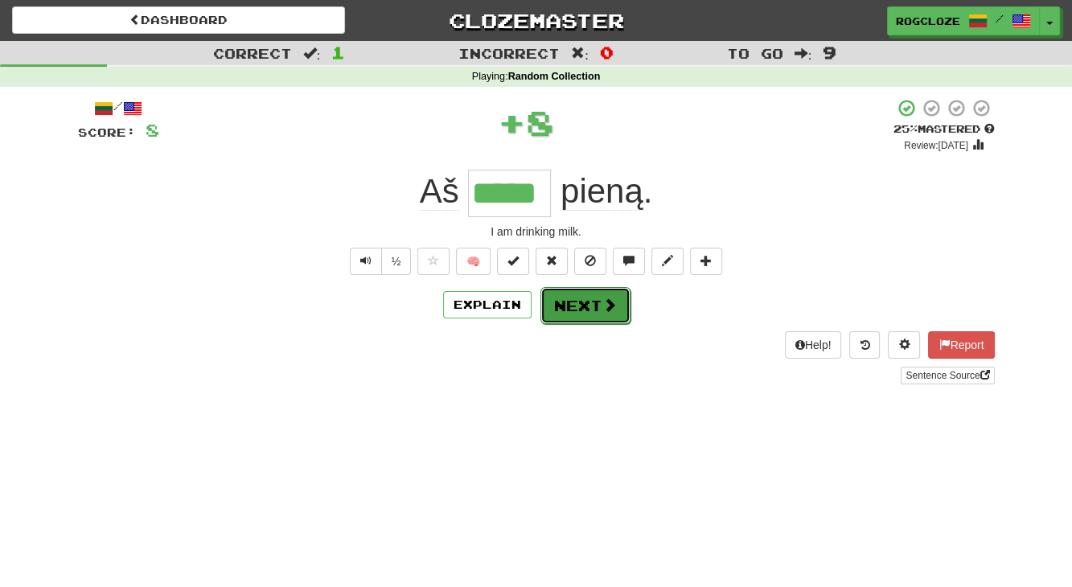
click at [591, 306] on button "Next" at bounding box center [585, 305] width 90 height 37
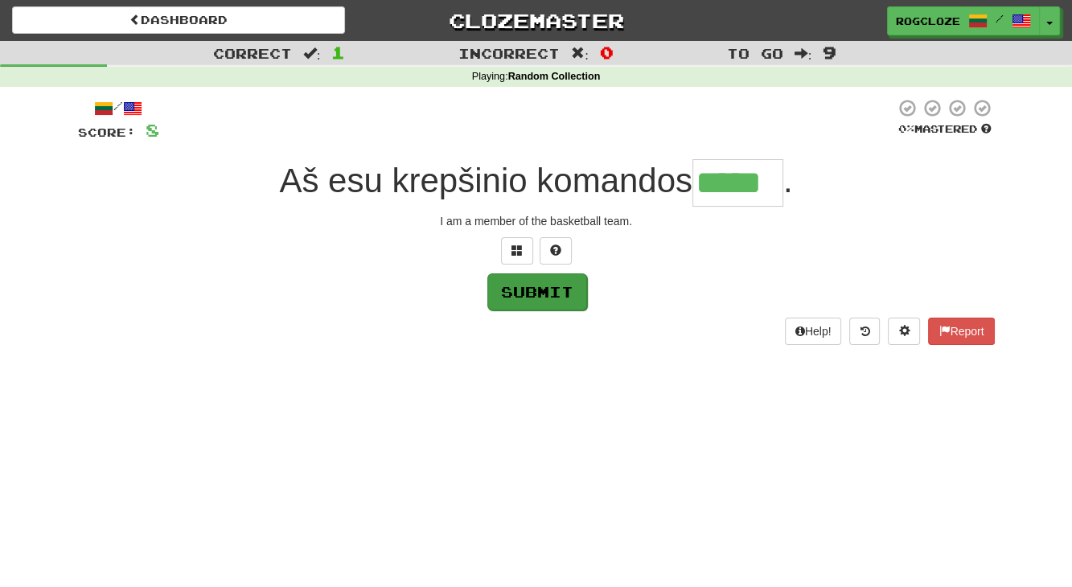
type input "*****"
click at [527, 297] on button "Submit" at bounding box center [537, 291] width 100 height 37
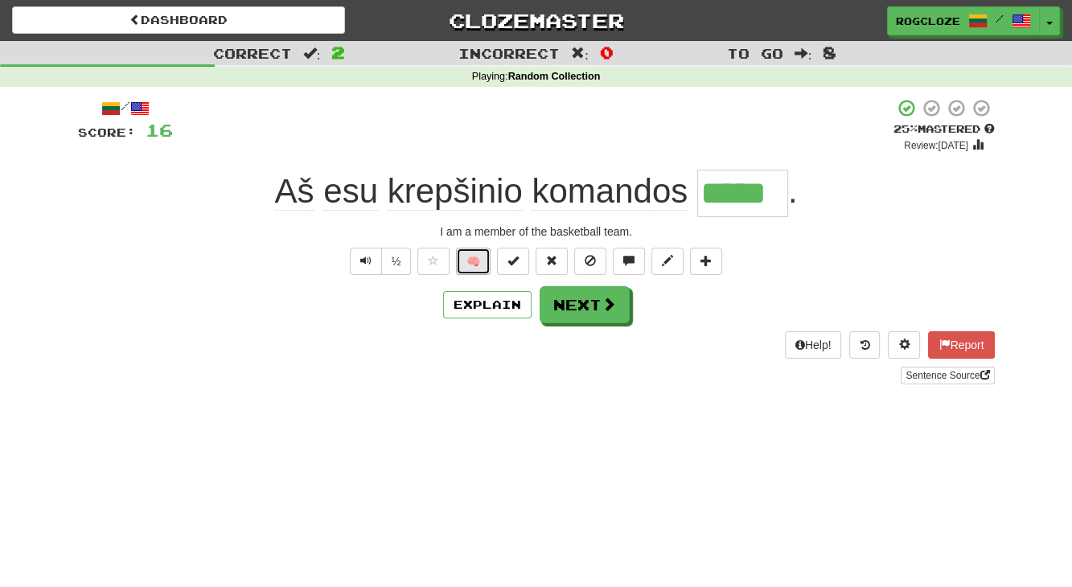
click at [474, 261] on button "🧠" at bounding box center [473, 261] width 35 height 27
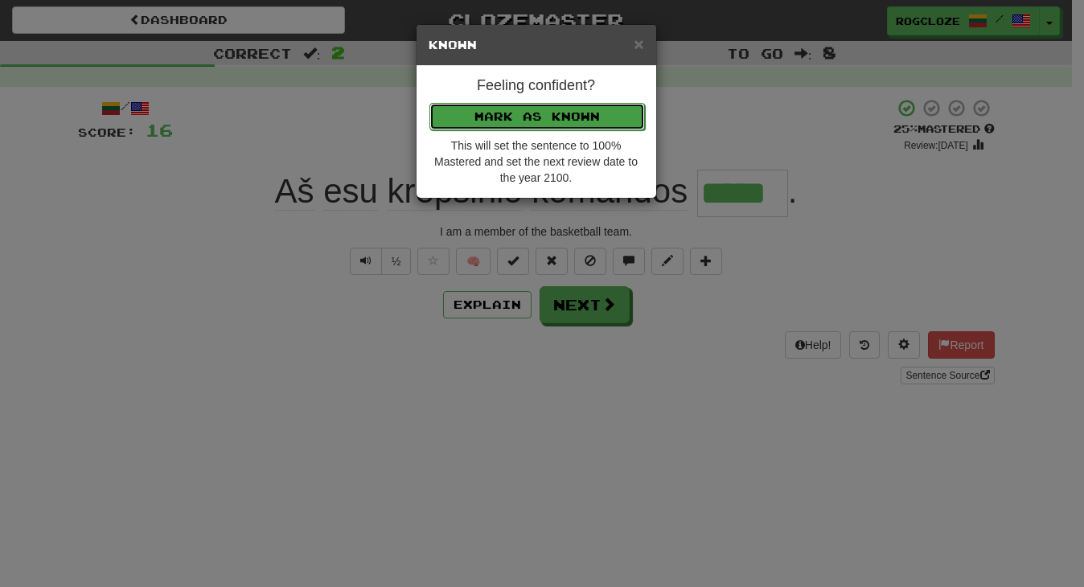
click at [465, 122] on button "Mark as Known" at bounding box center [536, 116] width 215 height 27
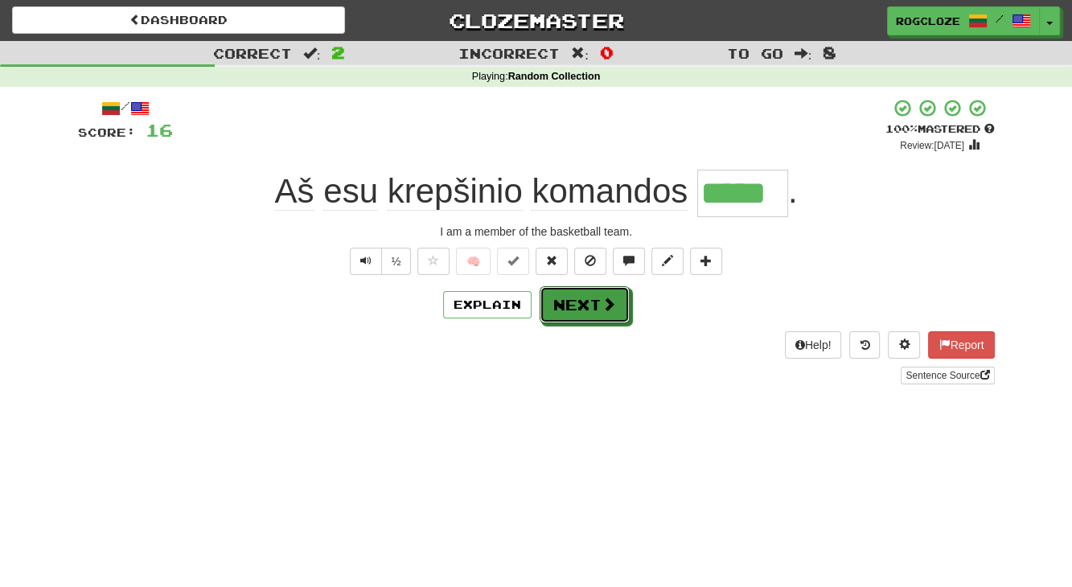
click at [564, 313] on button "Next" at bounding box center [585, 304] width 90 height 37
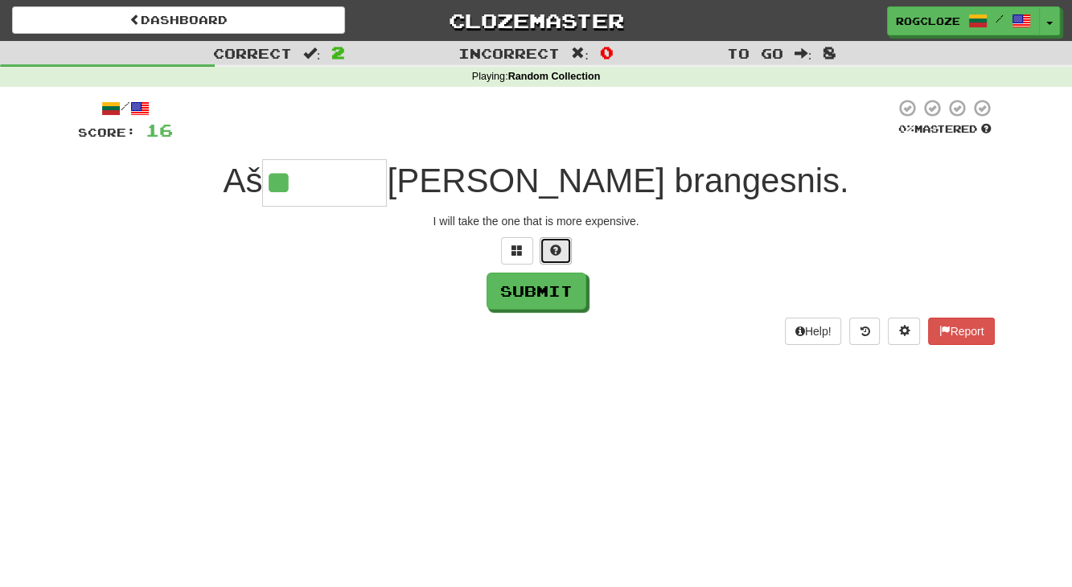
click at [562, 249] on button at bounding box center [556, 250] width 32 height 27
click at [539, 249] on span at bounding box center [536, 249] width 11 height 11
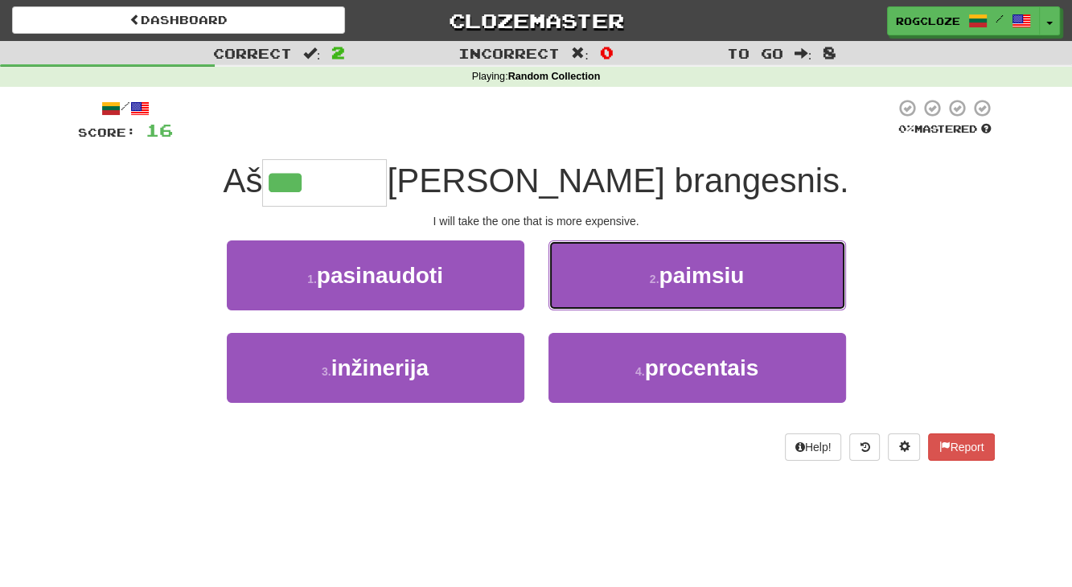
click at [680, 282] on span "paimsiu" at bounding box center [701, 275] width 85 height 25
type input "*******"
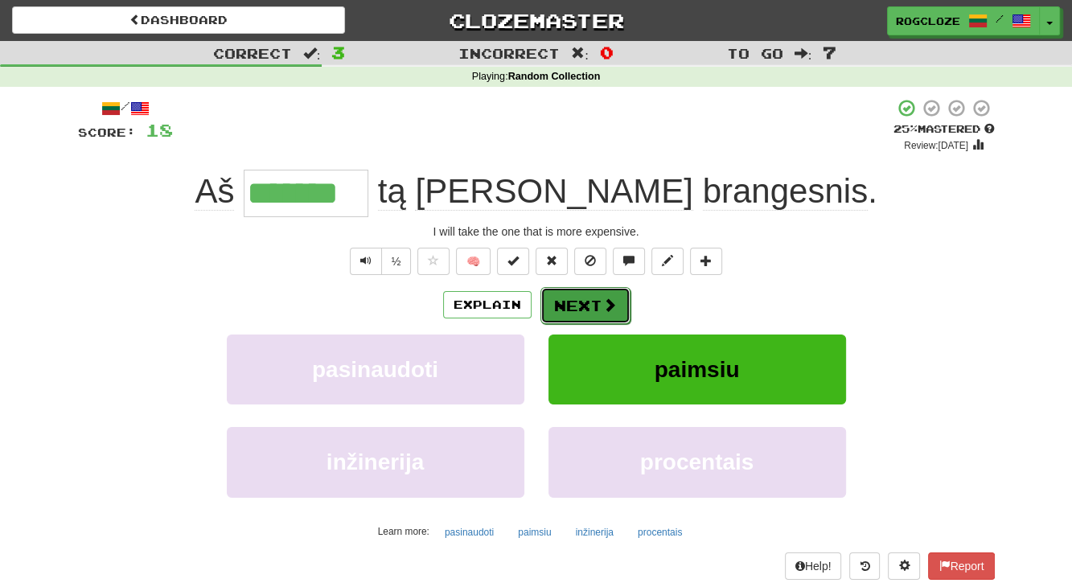
click at [595, 303] on button "Next" at bounding box center [585, 305] width 90 height 37
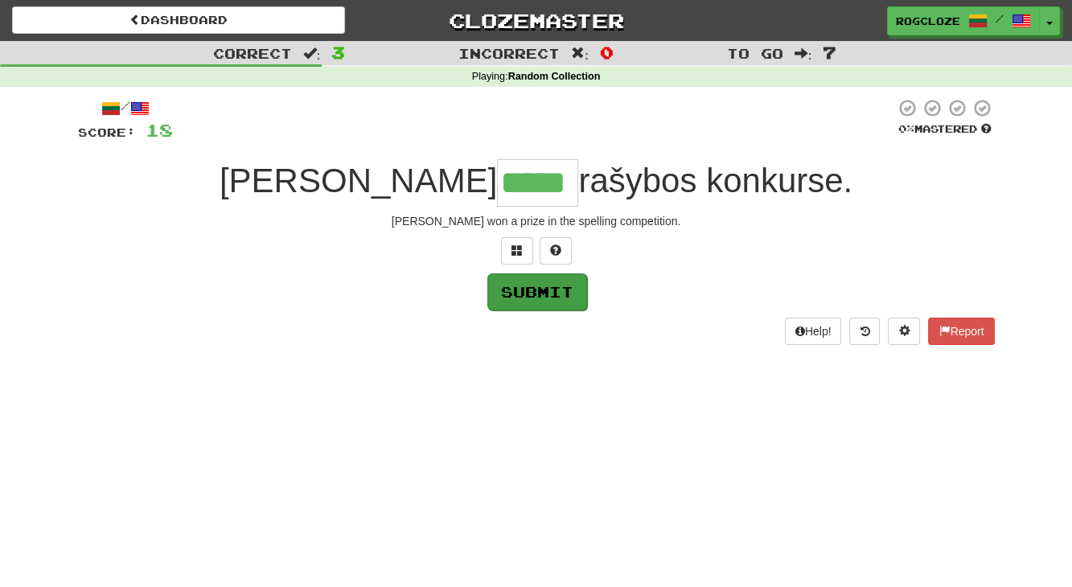
type input "*****"
click at [538, 299] on button "Submit" at bounding box center [537, 291] width 100 height 37
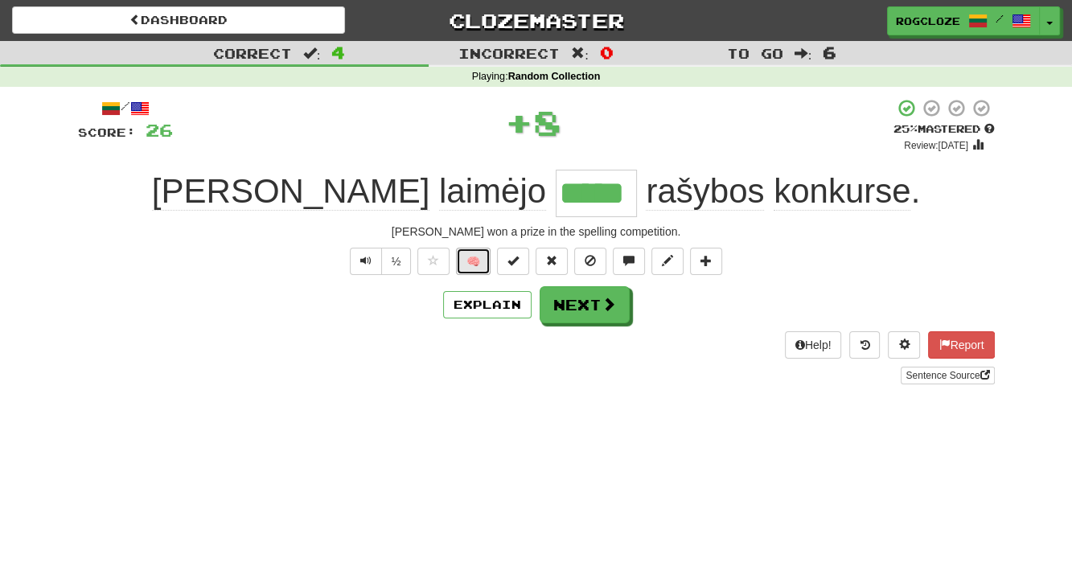
click at [477, 253] on button "🧠" at bounding box center [473, 261] width 35 height 27
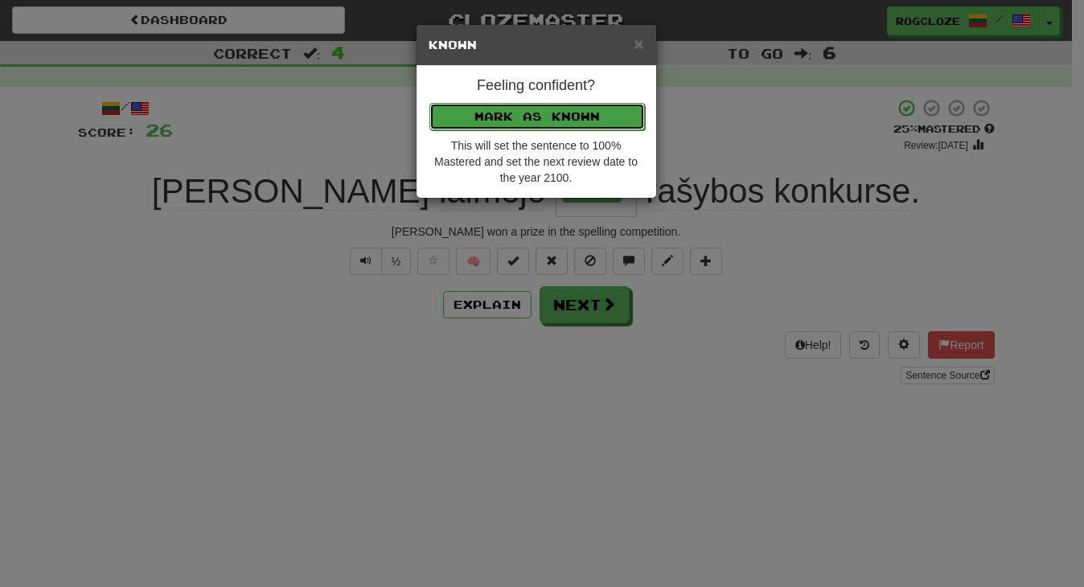
click at [501, 114] on button "Mark as Known" at bounding box center [536, 116] width 215 height 27
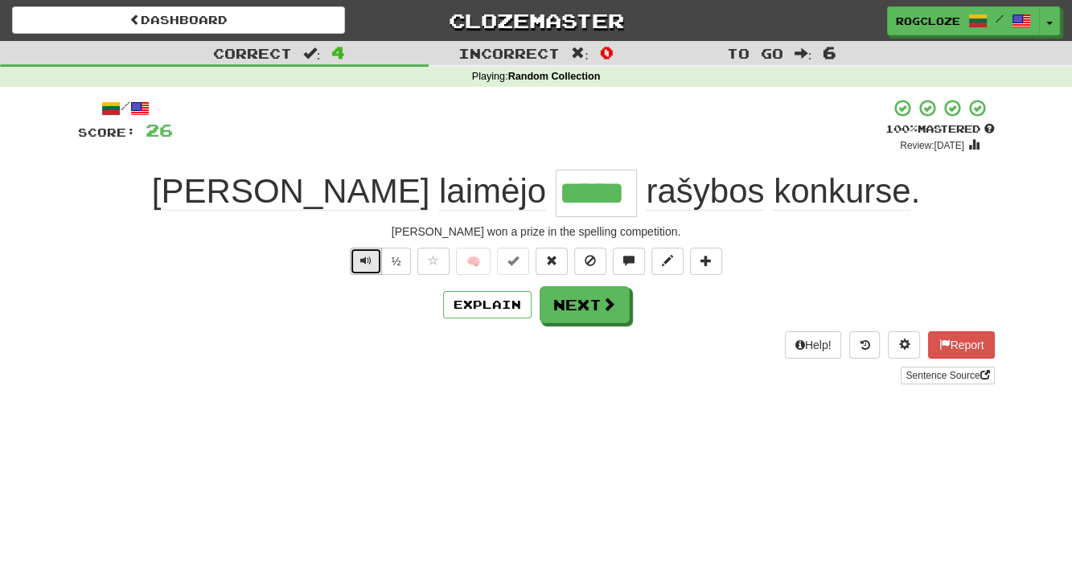
click at [361, 256] on button "Text-to-speech controls" at bounding box center [366, 261] width 32 height 27
click at [581, 302] on button "Next" at bounding box center [585, 305] width 90 height 37
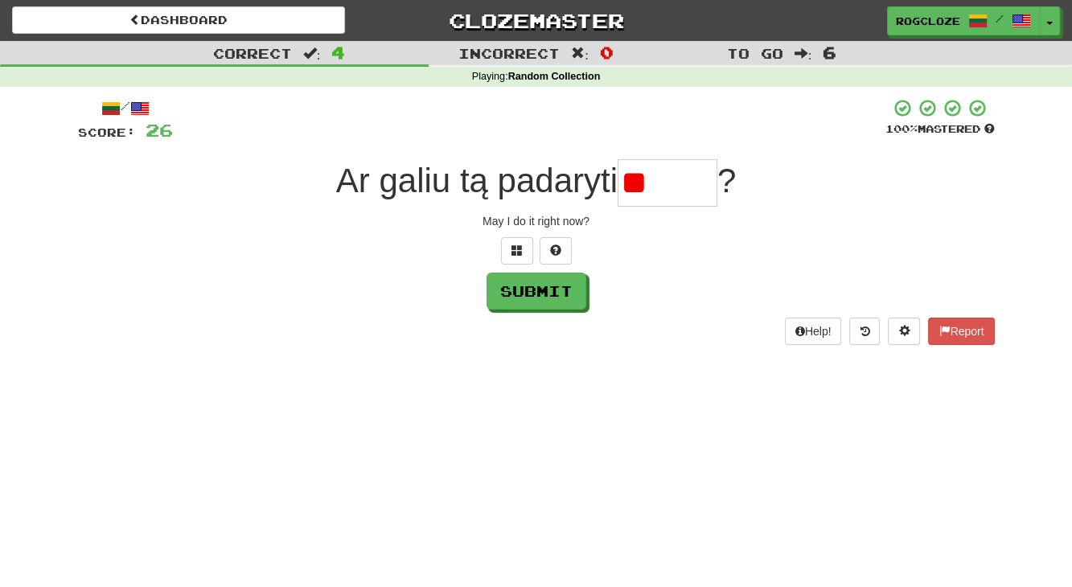
type input "*"
click at [550, 251] on span at bounding box center [555, 249] width 11 height 11
click at [540, 237] on button at bounding box center [536, 250] width 32 height 27
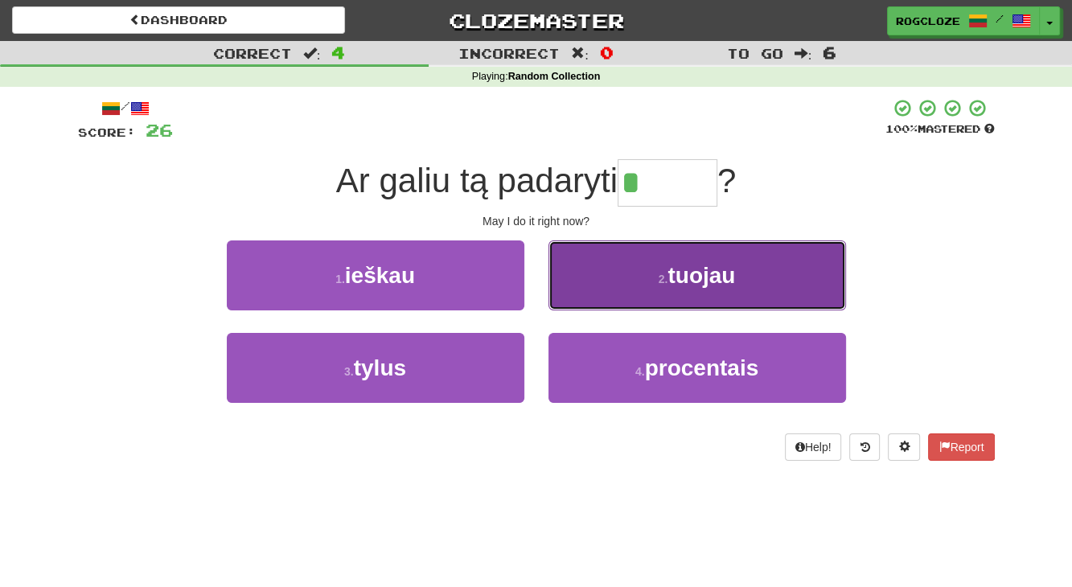
click at [630, 284] on button "2 . tuojau" at bounding box center [696, 275] width 297 height 70
type input "******"
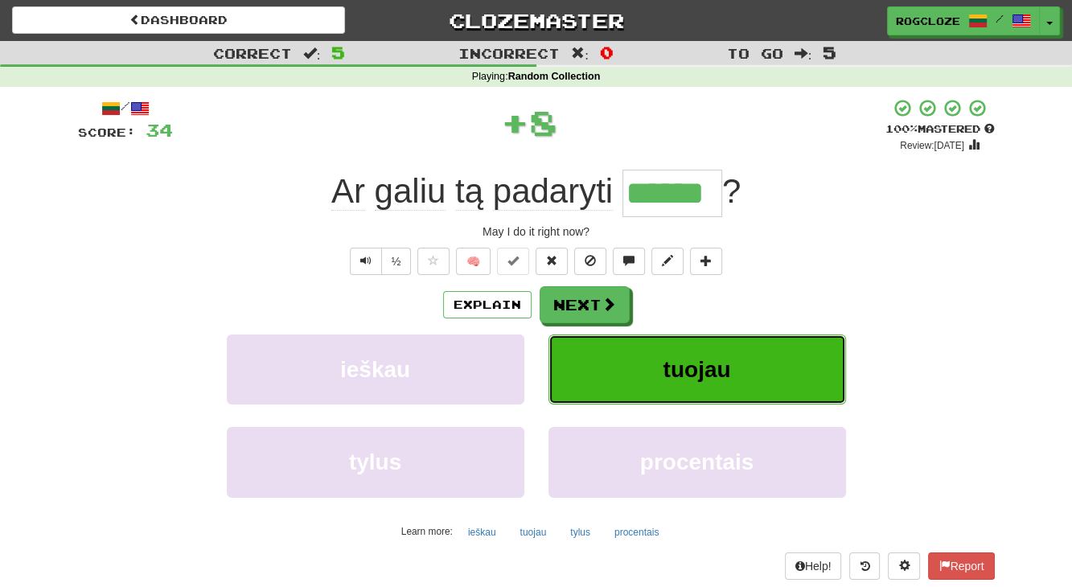
click at [656, 369] on button "tuojau" at bounding box center [696, 369] width 297 height 70
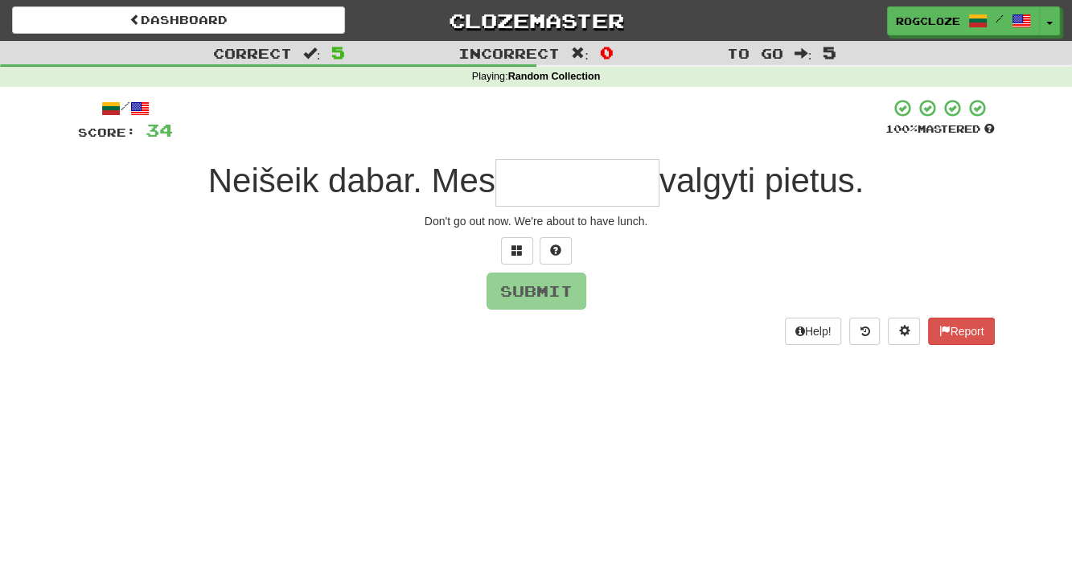
type input "*"
click at [560, 243] on button at bounding box center [556, 250] width 32 height 27
click at [546, 248] on button at bounding box center [536, 250] width 32 height 27
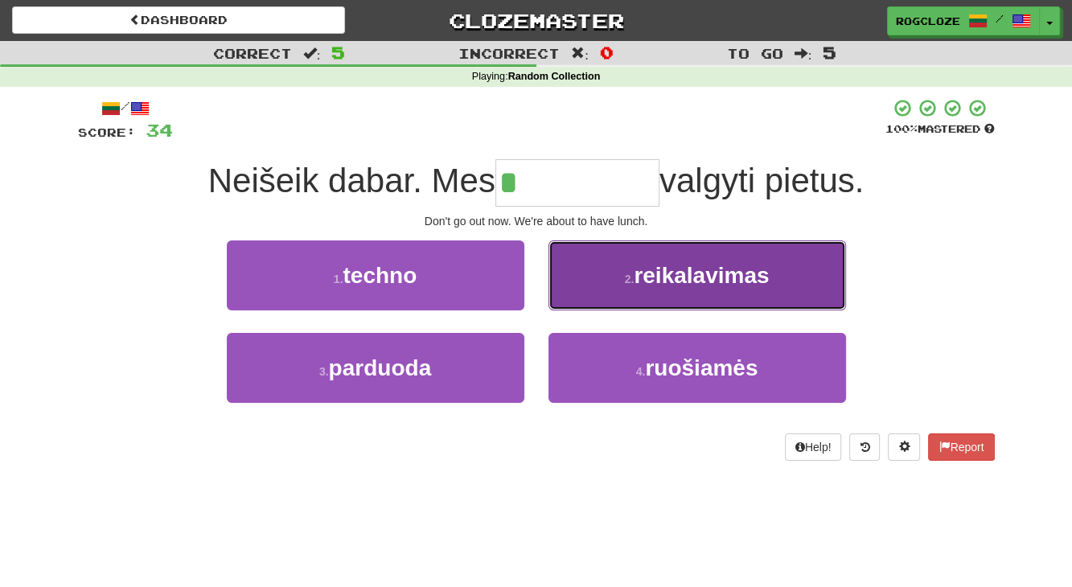
click at [627, 273] on small "2 ." at bounding box center [630, 279] width 10 height 13
type input "*********"
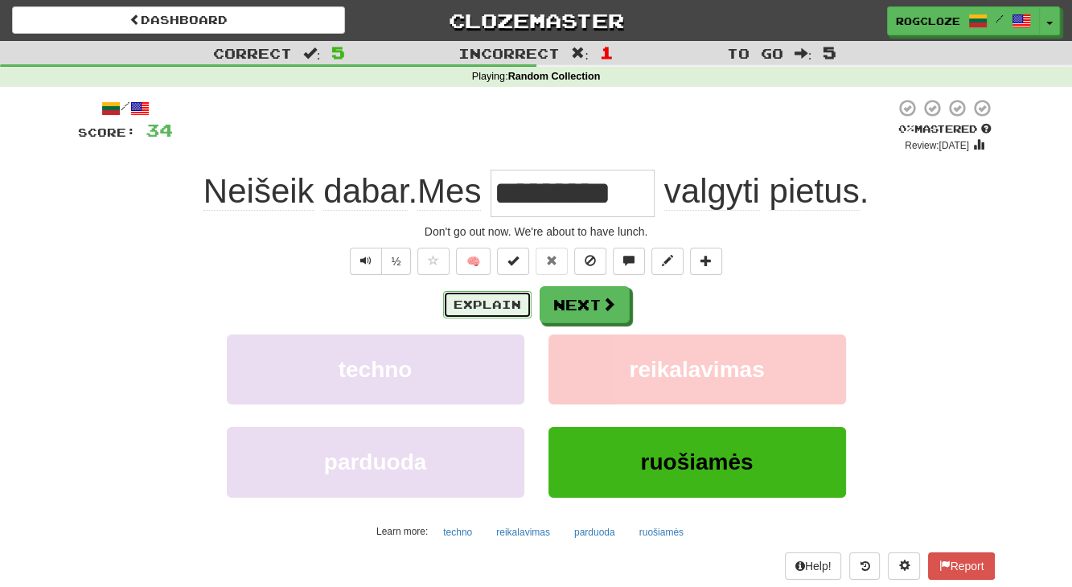
click at [499, 310] on button "Explain" at bounding box center [487, 304] width 88 height 27
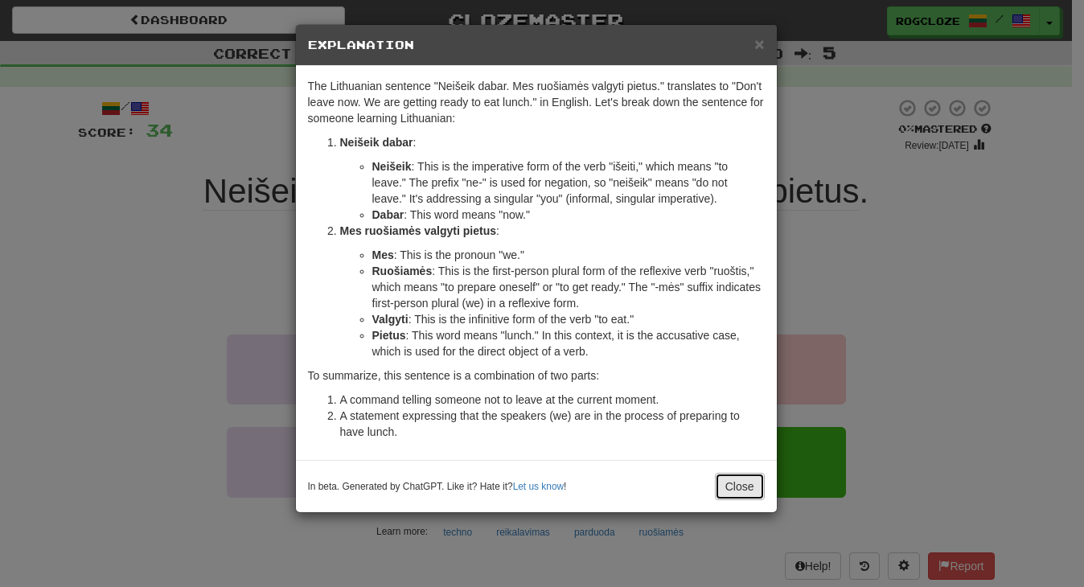
drag, startPoint x: 737, startPoint y: 480, endPoint x: 750, endPoint y: 480, distance: 13.7
click at [748, 479] on button "Close" at bounding box center [740, 486] width 50 height 27
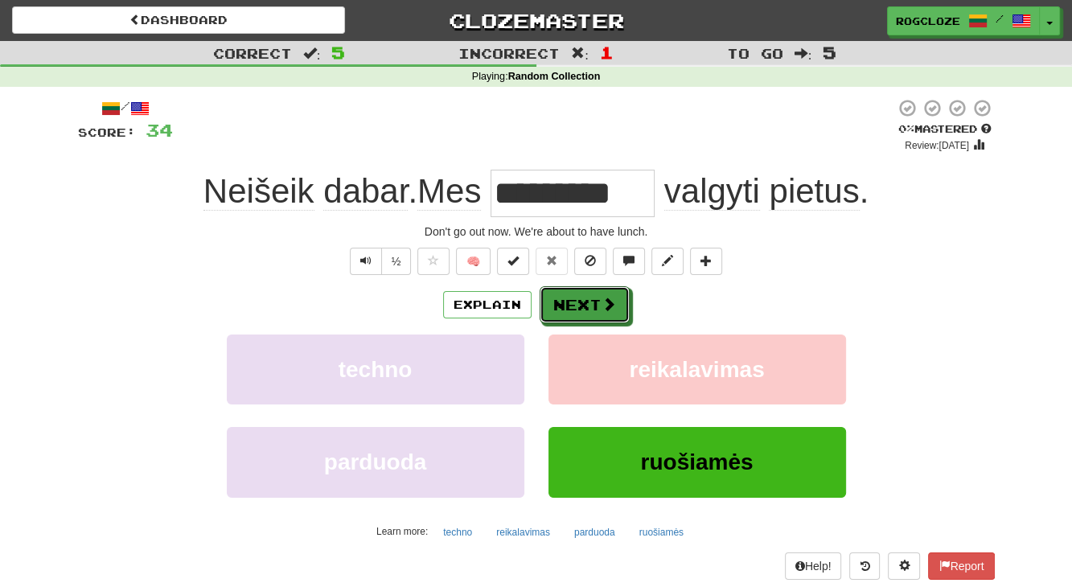
drag, startPoint x: 588, startPoint y: 313, endPoint x: 605, endPoint y: 316, distance: 18.0
click at [601, 316] on button "Next" at bounding box center [585, 304] width 90 height 37
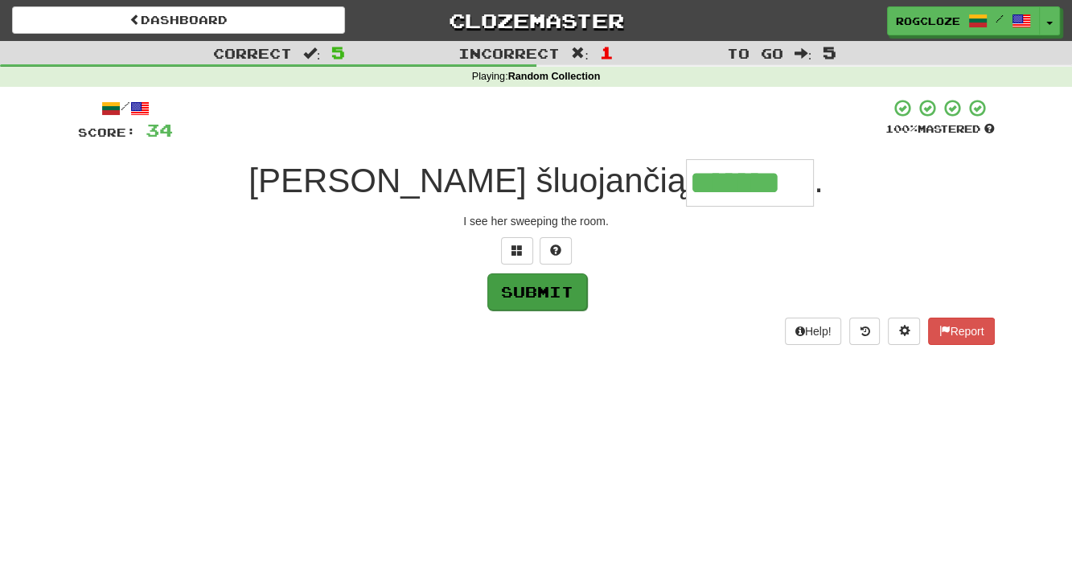
type input "*******"
click at [554, 297] on button "Submit" at bounding box center [537, 291] width 100 height 37
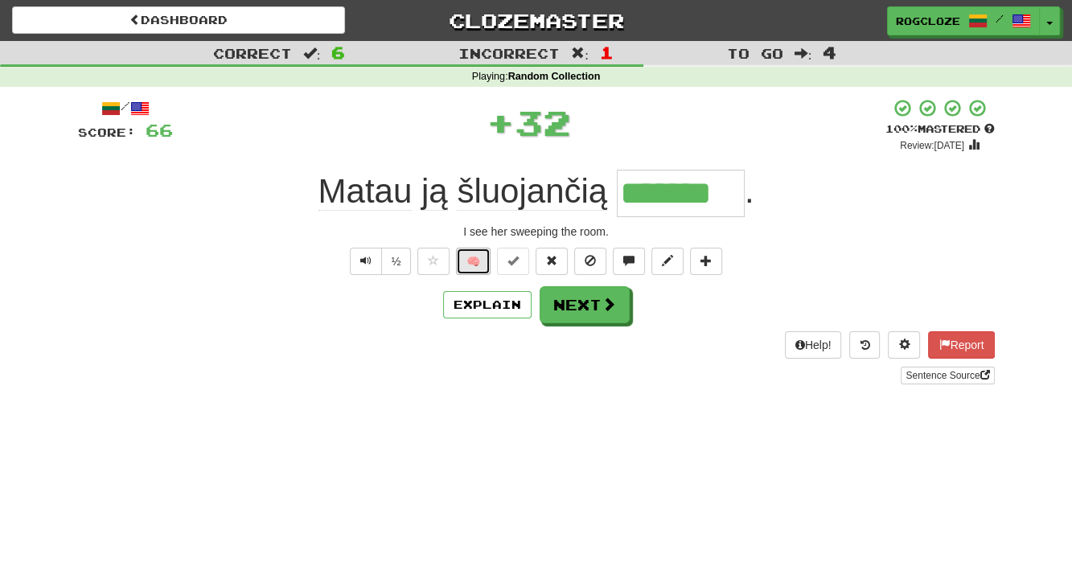
click at [480, 264] on button "🧠" at bounding box center [473, 261] width 35 height 27
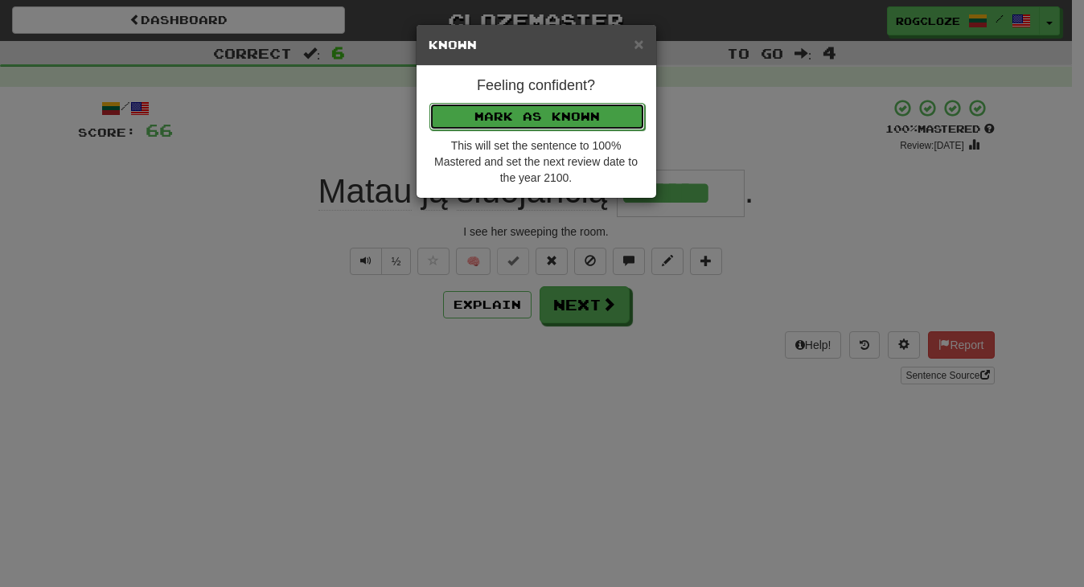
click at [504, 110] on button "Mark as Known" at bounding box center [536, 116] width 215 height 27
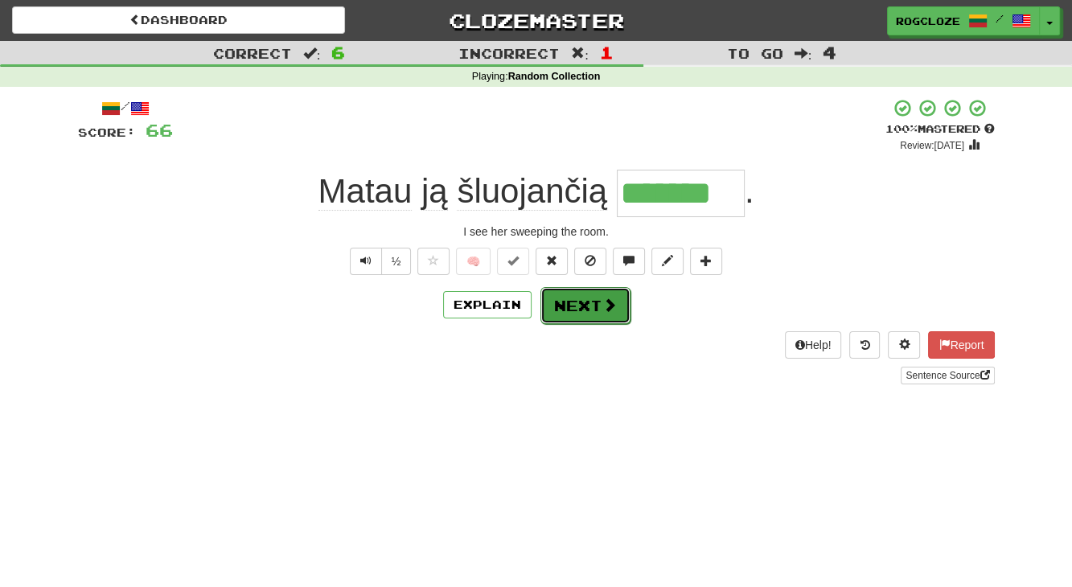
click at [568, 306] on button "Next" at bounding box center [585, 305] width 90 height 37
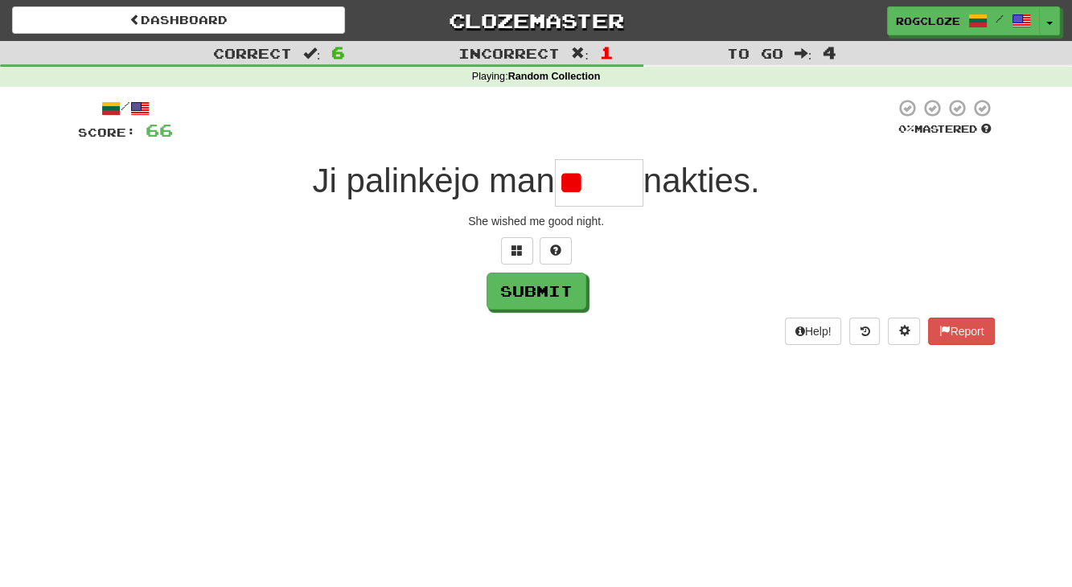
type input "*"
click at [562, 252] on button at bounding box center [556, 250] width 32 height 27
click at [544, 242] on button at bounding box center [536, 250] width 32 height 27
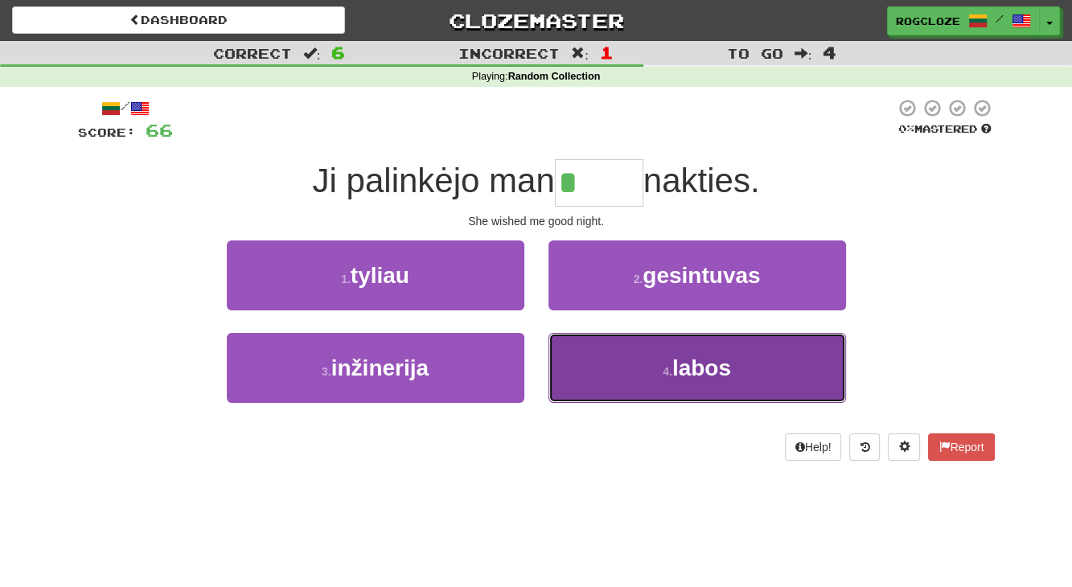
click at [663, 369] on small "4 ." at bounding box center [668, 371] width 10 height 13
type input "*****"
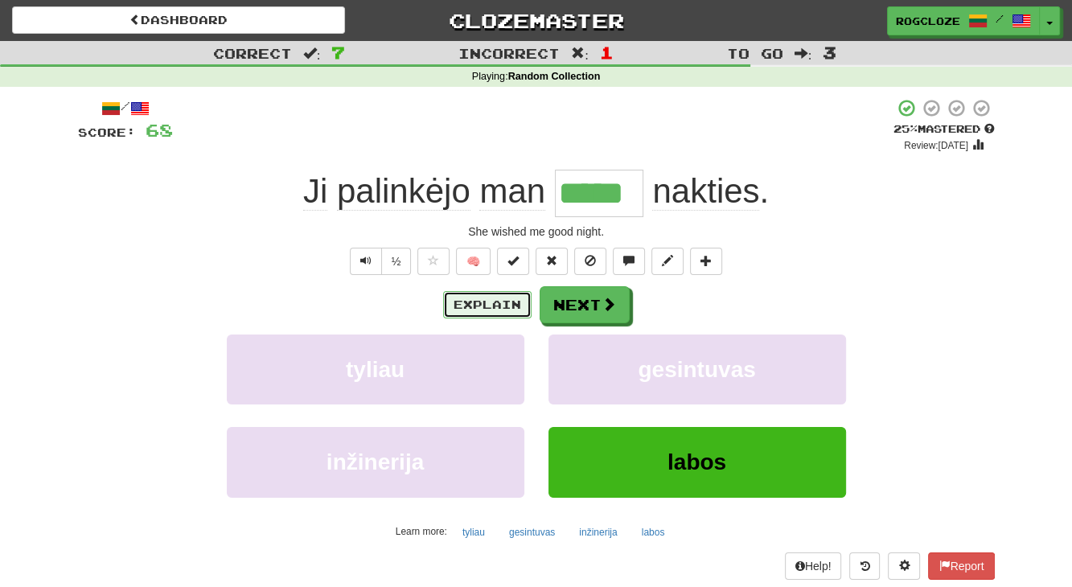
click at [482, 301] on button "Explain" at bounding box center [487, 304] width 88 height 27
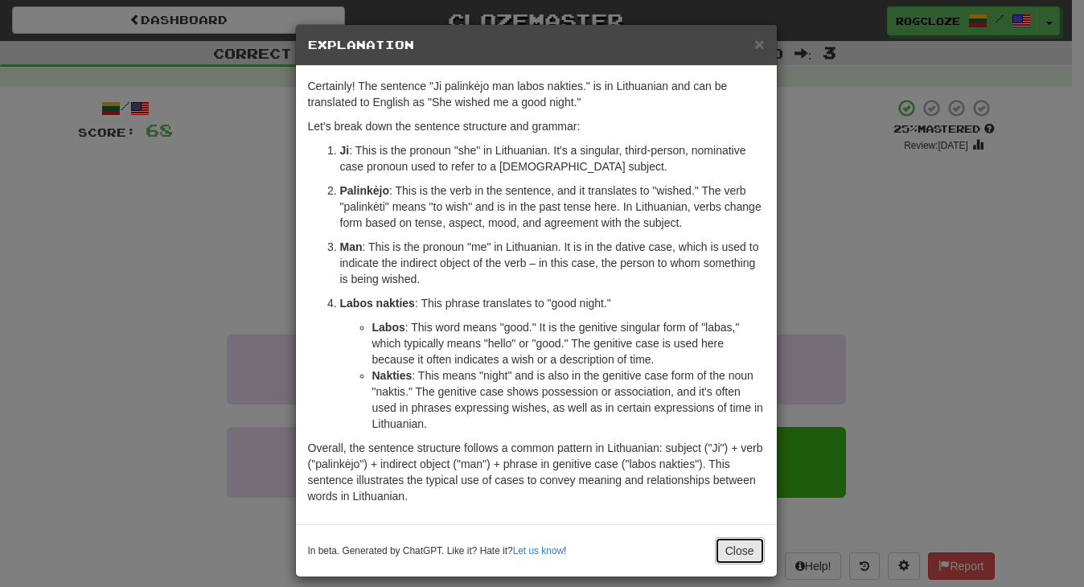
click at [733, 544] on button "Close" at bounding box center [740, 550] width 50 height 27
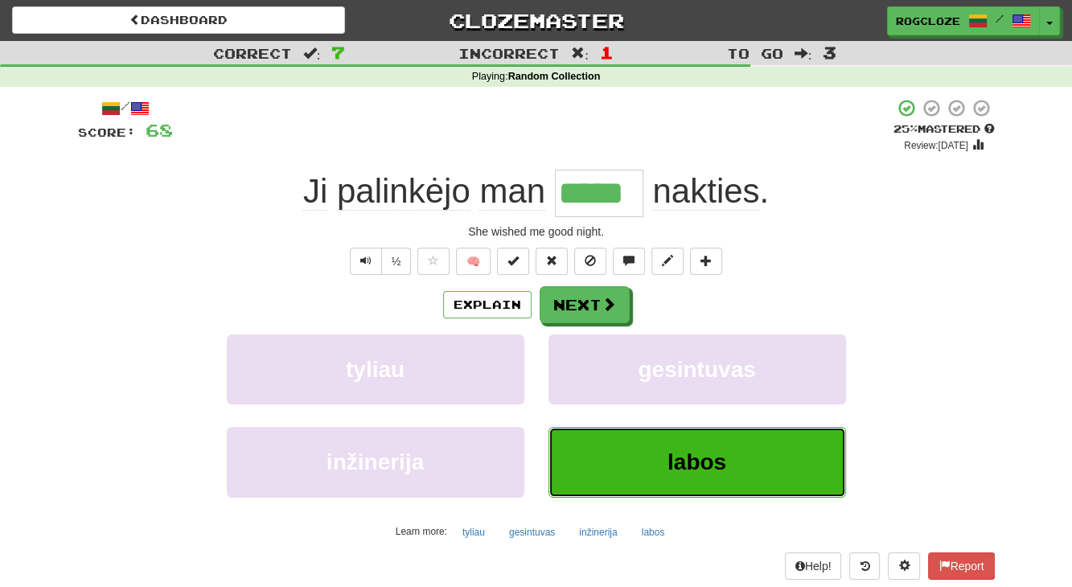
click at [657, 468] on button "labos" at bounding box center [696, 462] width 297 height 70
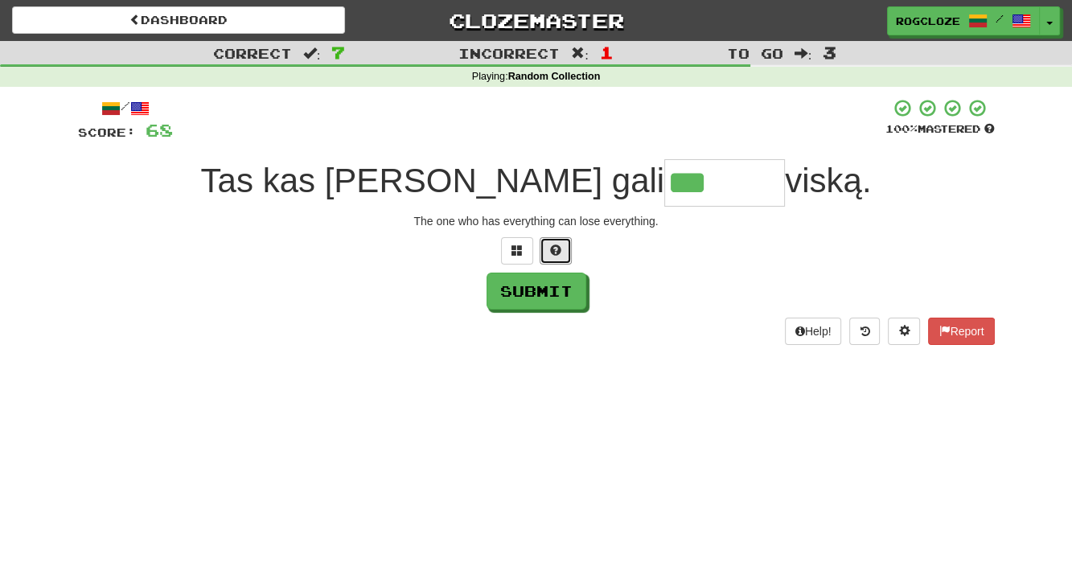
drag, startPoint x: 551, startPoint y: 242, endPoint x: 559, endPoint y: 259, distance: 18.7
click at [553, 247] on span at bounding box center [555, 249] width 11 height 11
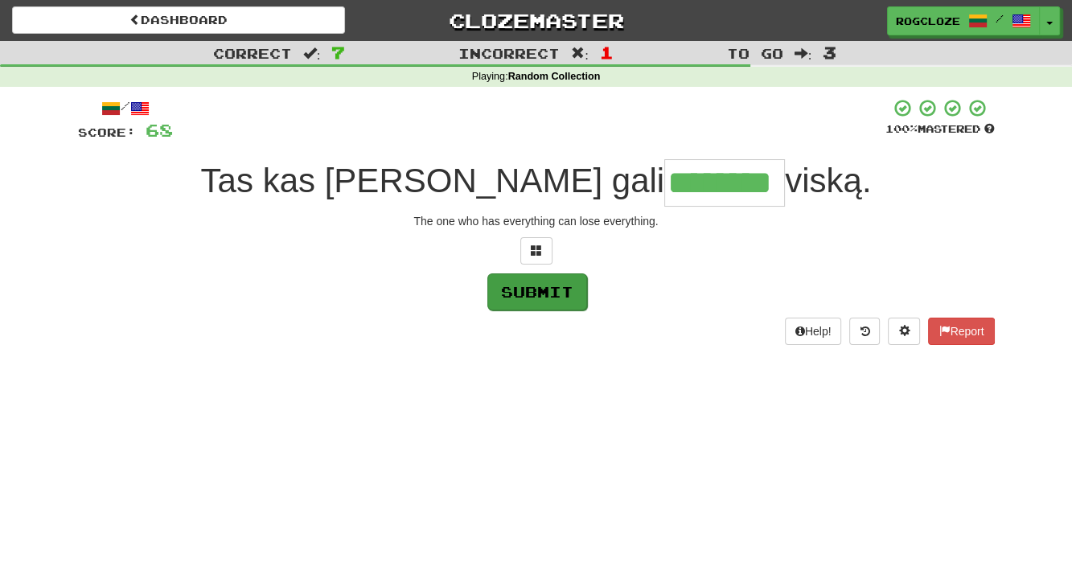
type input "********"
click at [547, 284] on button "Submit" at bounding box center [537, 291] width 100 height 37
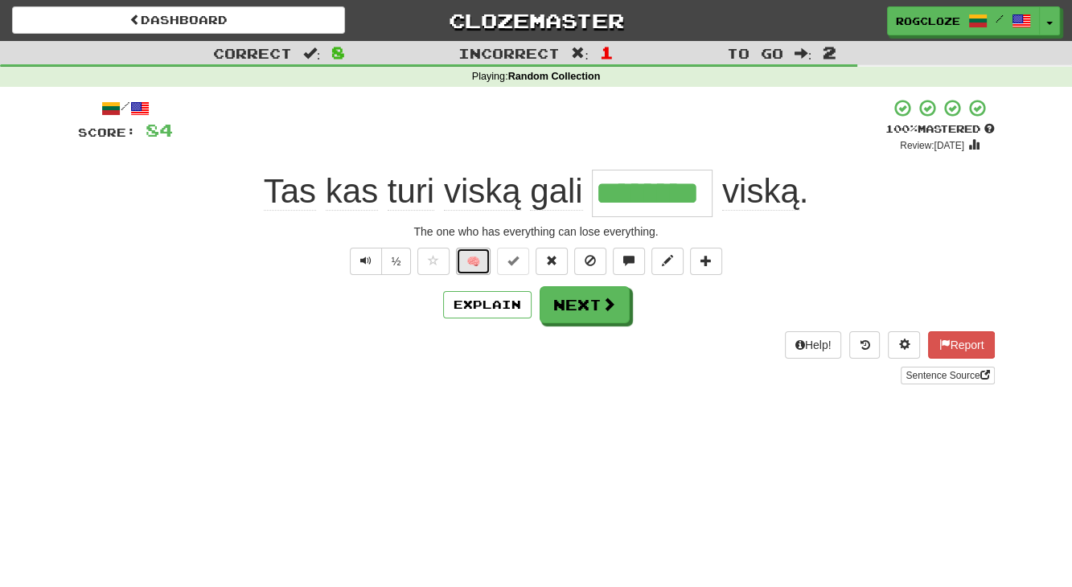
click at [470, 261] on button "🧠" at bounding box center [473, 261] width 35 height 27
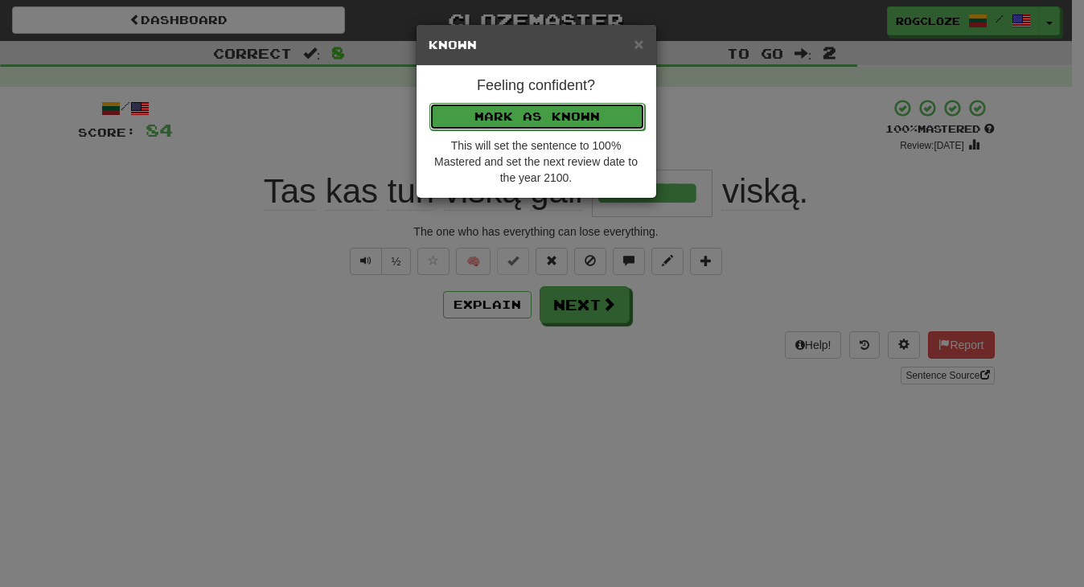
click at [470, 112] on button "Mark as Known" at bounding box center [536, 116] width 215 height 27
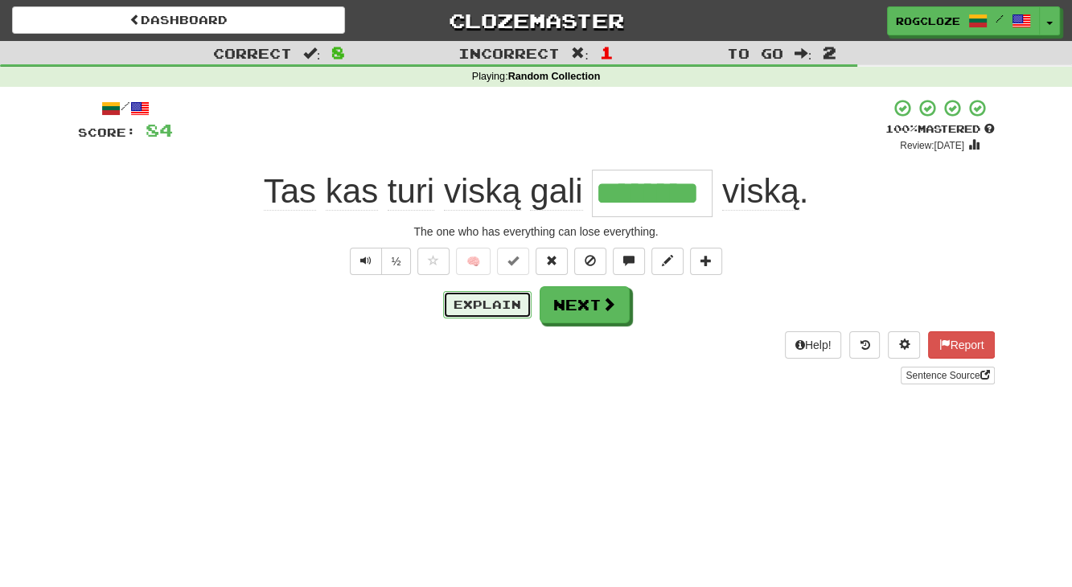
click at [485, 295] on button "Explain" at bounding box center [487, 304] width 88 height 27
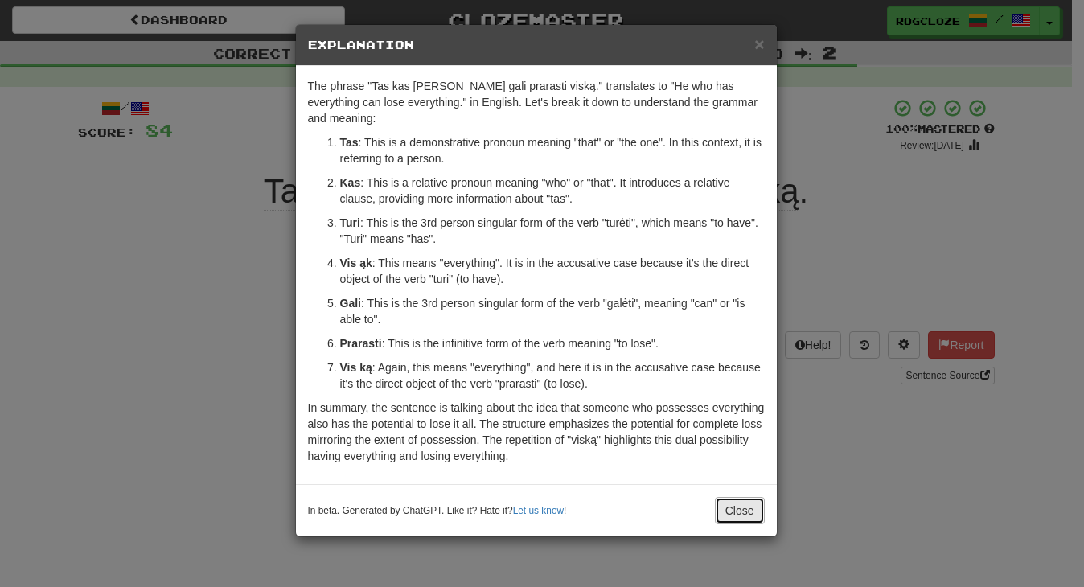
click at [734, 497] on button "Close" at bounding box center [740, 510] width 50 height 27
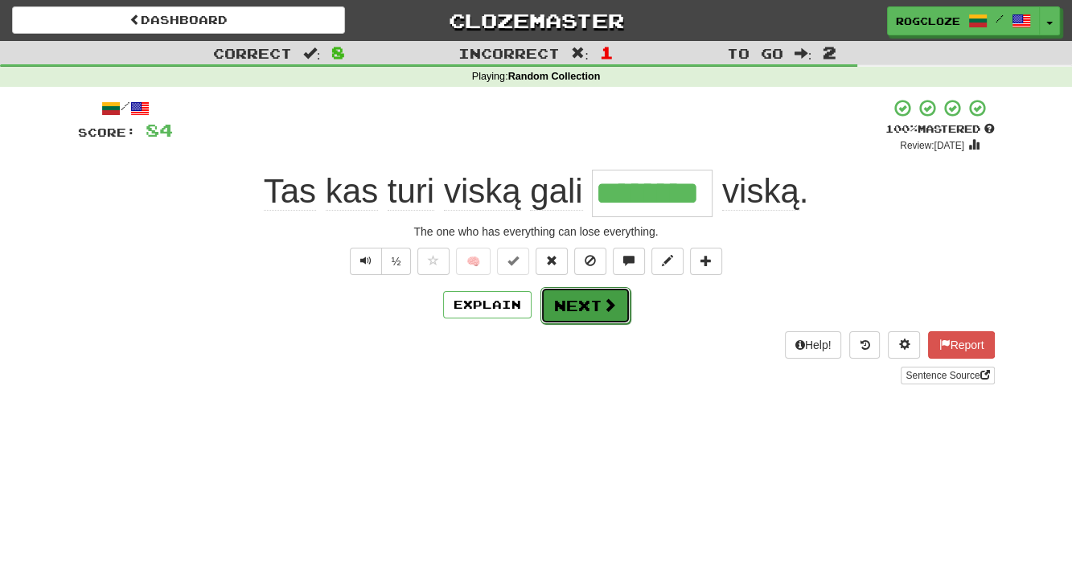
click at [611, 310] on span at bounding box center [609, 304] width 14 height 14
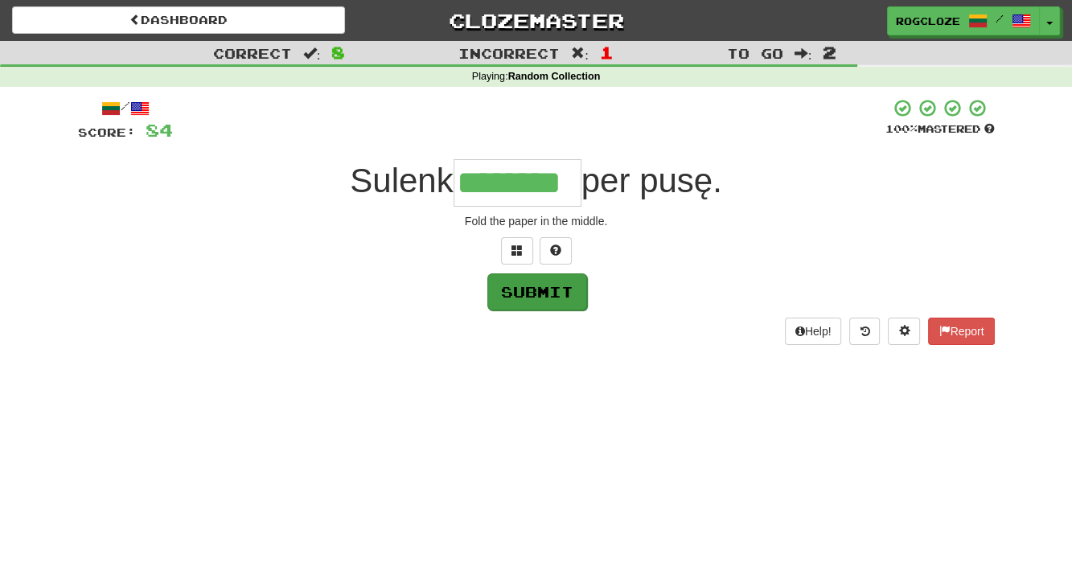
type input "********"
click at [544, 290] on button "Submit" at bounding box center [537, 291] width 100 height 37
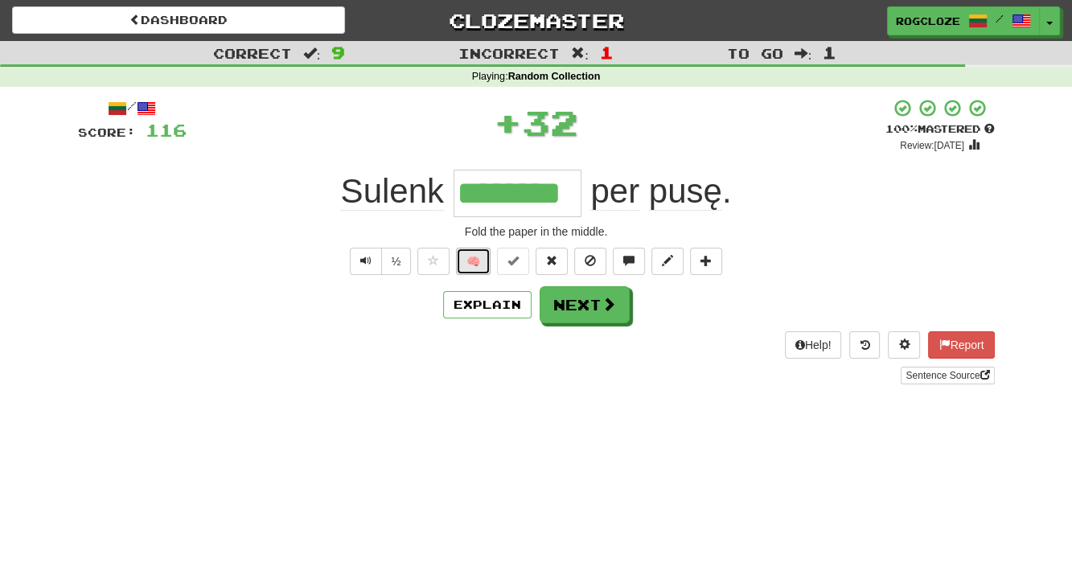
click at [477, 257] on button "🧠" at bounding box center [473, 261] width 35 height 27
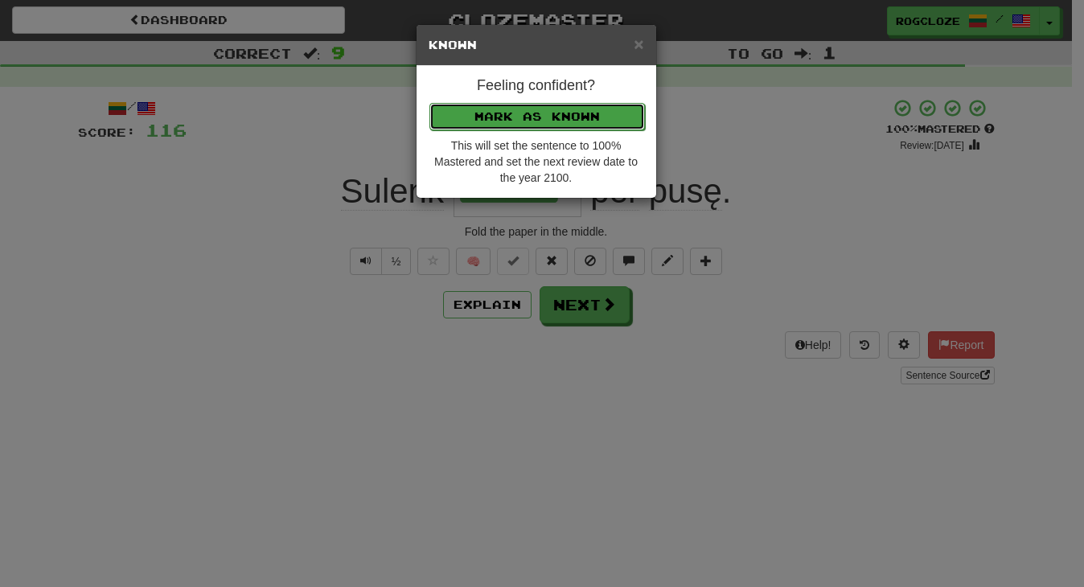
click at [494, 110] on button "Mark as Known" at bounding box center [536, 116] width 215 height 27
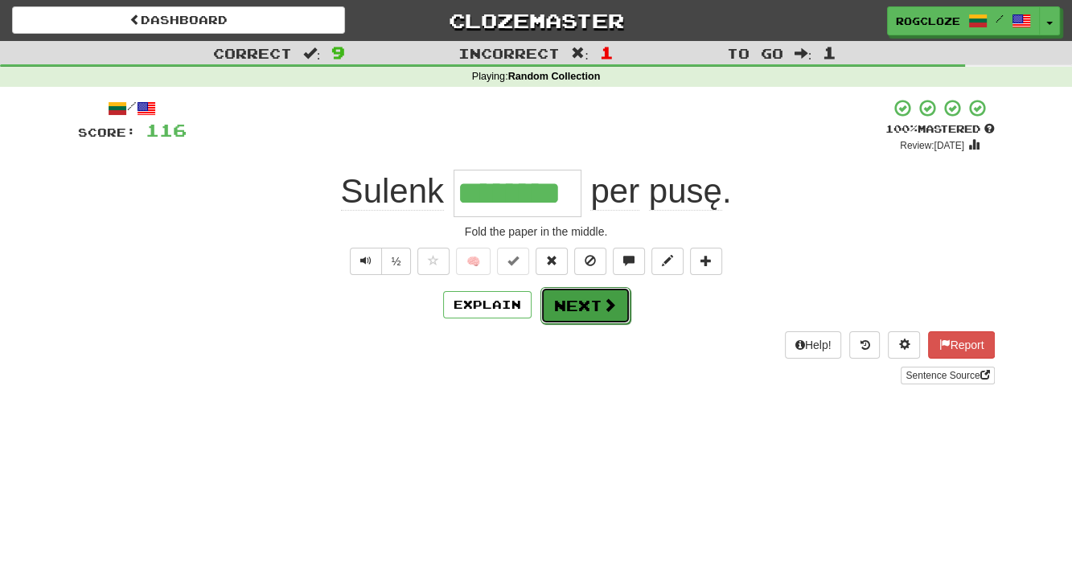
click at [576, 313] on button "Next" at bounding box center [585, 305] width 90 height 37
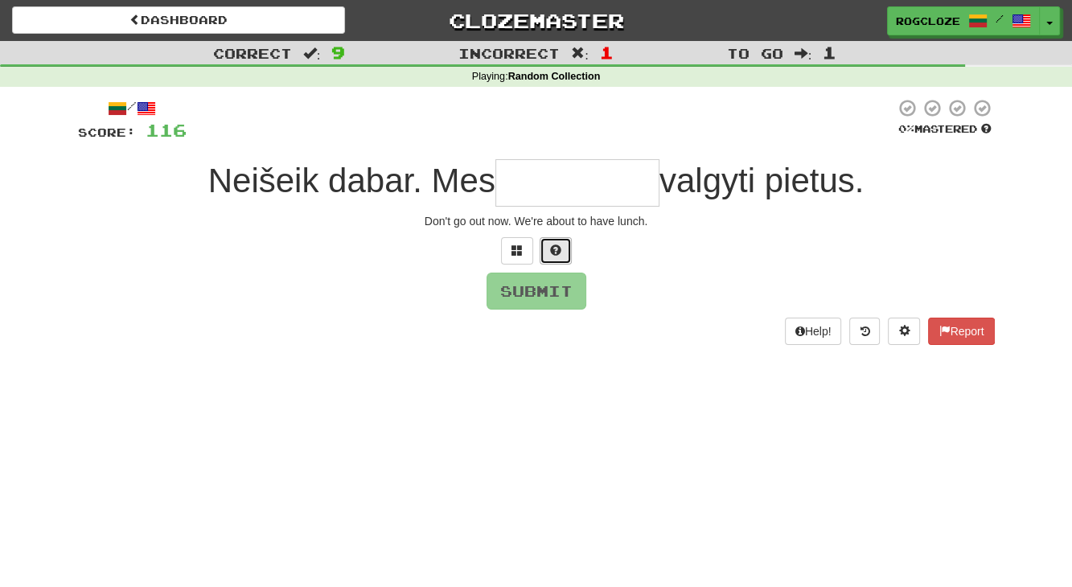
click at [555, 253] on span at bounding box center [555, 249] width 11 height 11
click at [544, 255] on button at bounding box center [536, 250] width 32 height 27
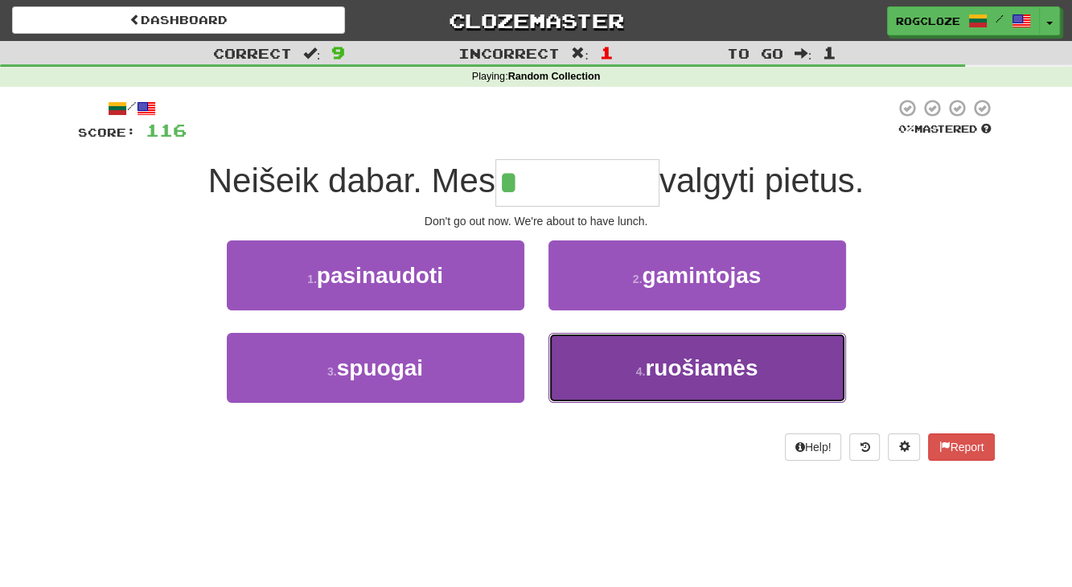
click at [620, 378] on button "4 . ruošiamės" at bounding box center [696, 368] width 297 height 70
type input "*********"
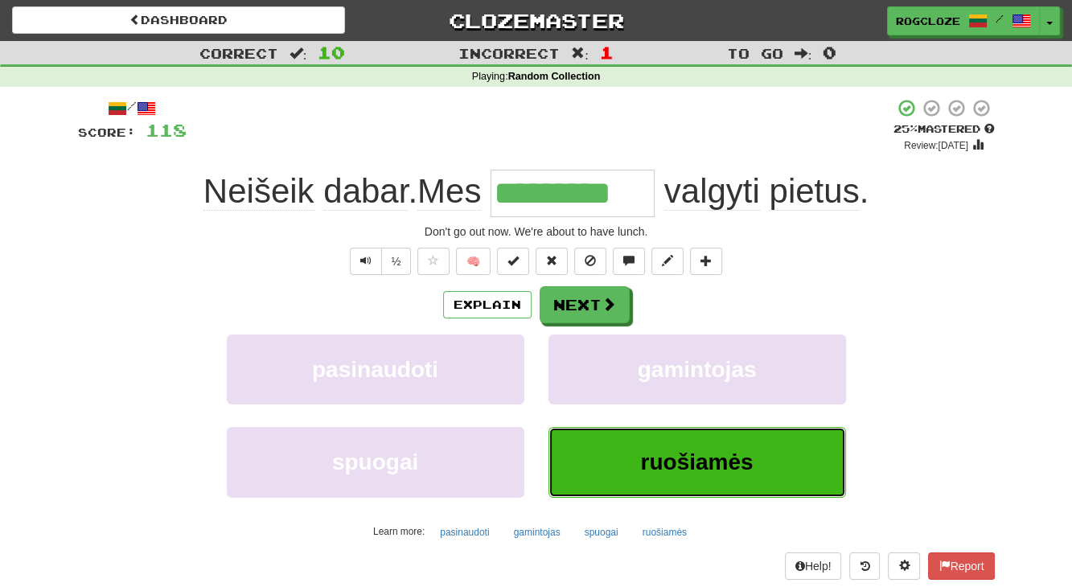
click at [619, 456] on button "ruošiamės" at bounding box center [696, 462] width 297 height 70
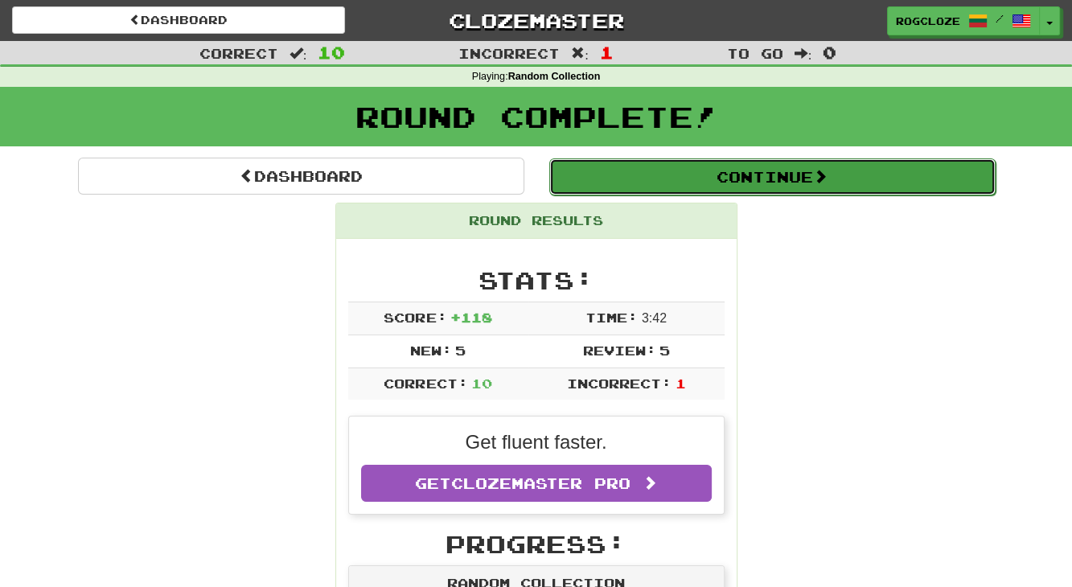
click at [630, 183] on button "Continue" at bounding box center [772, 176] width 446 height 37
